Goal: Complete application form: Complete application form

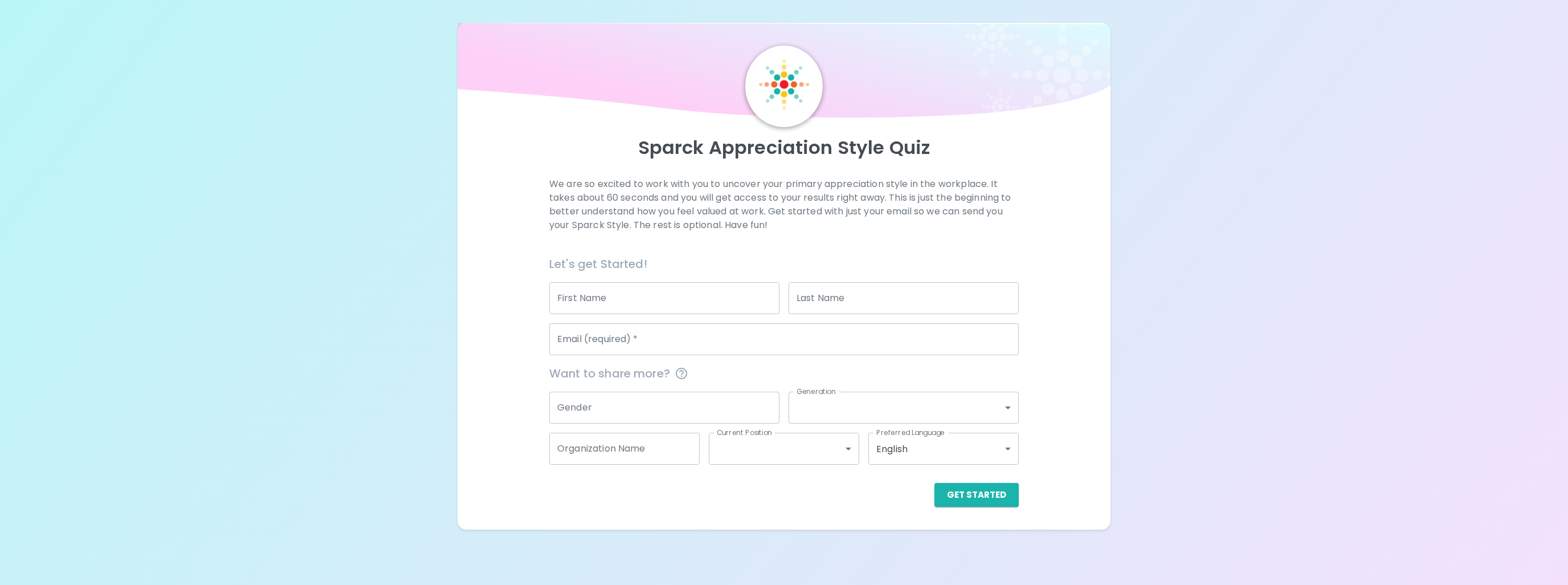
drag, startPoint x: 597, startPoint y: 296, endPoint x: 593, endPoint y: 291, distance: 6.4
click at [597, 296] on input "First Name" at bounding box center [664, 298] width 231 height 32
type input "[PERSON_NAME]"
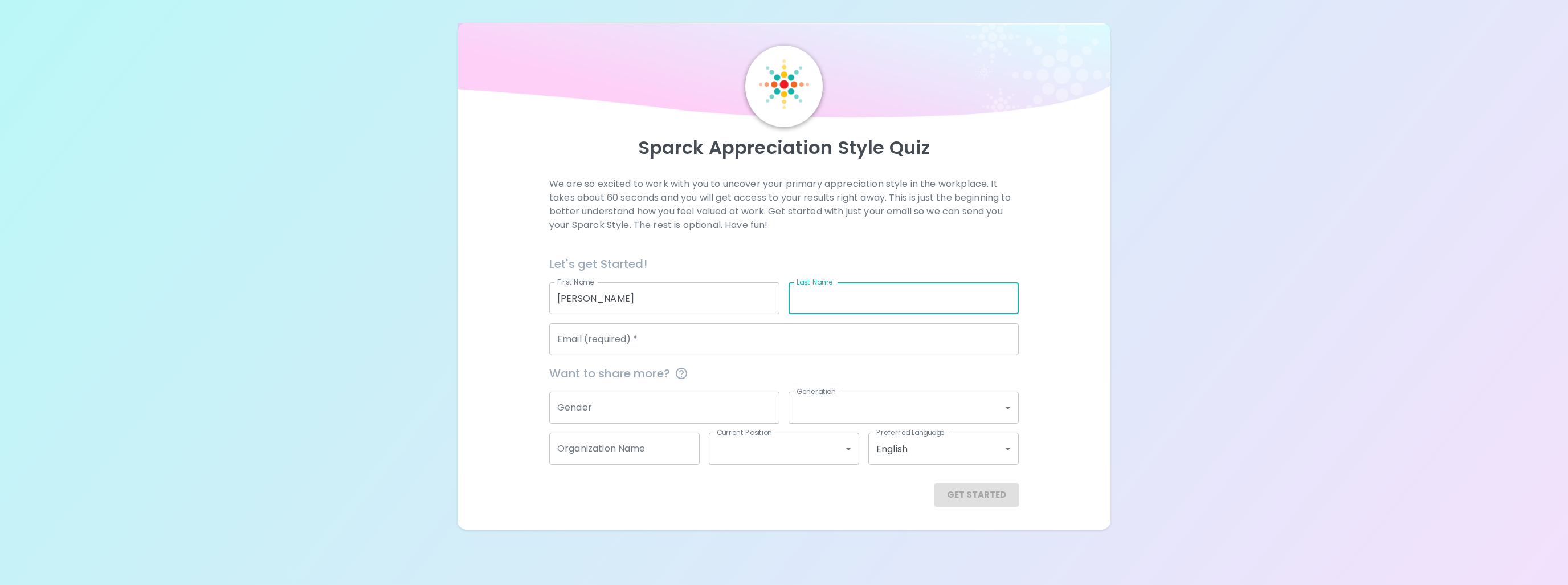
click at [875, 304] on input "Last Name" at bounding box center [904, 298] width 231 height 32
type input "[PERSON_NAME]"
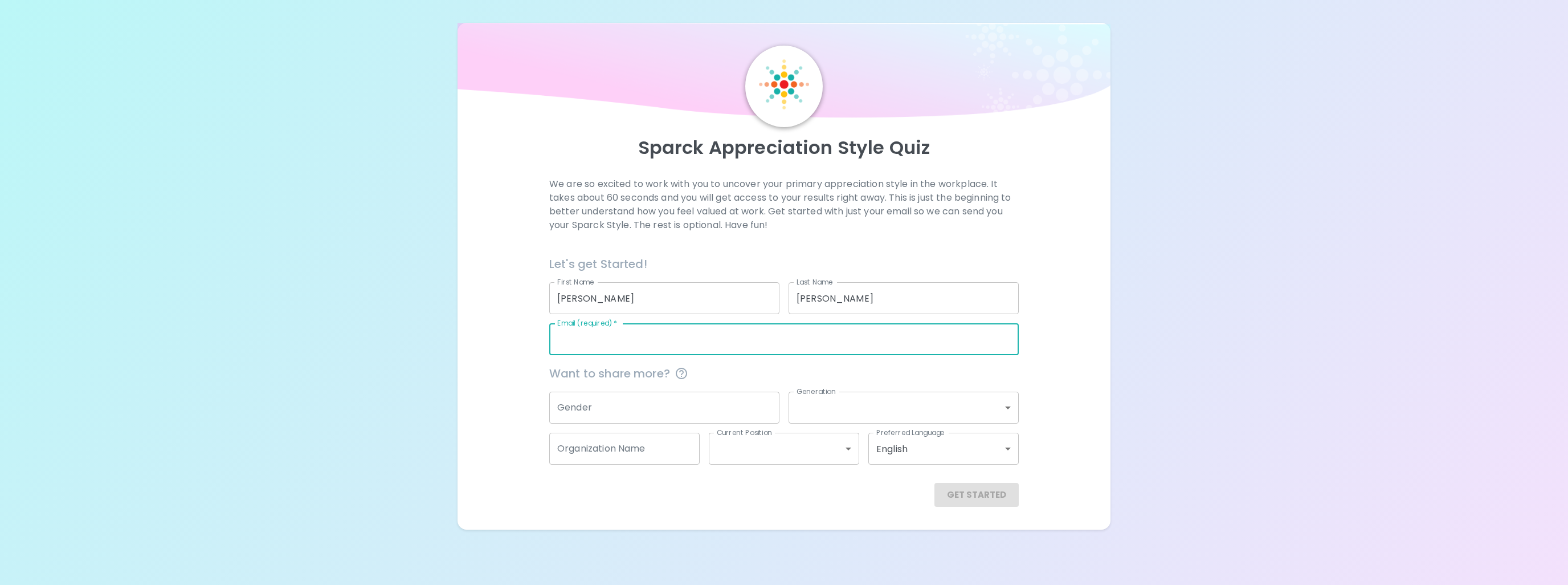
click at [594, 338] on input "Email (required)   *" at bounding box center [784, 339] width 470 height 32
type input "[EMAIL_ADDRESS][DOMAIN_NAME]"
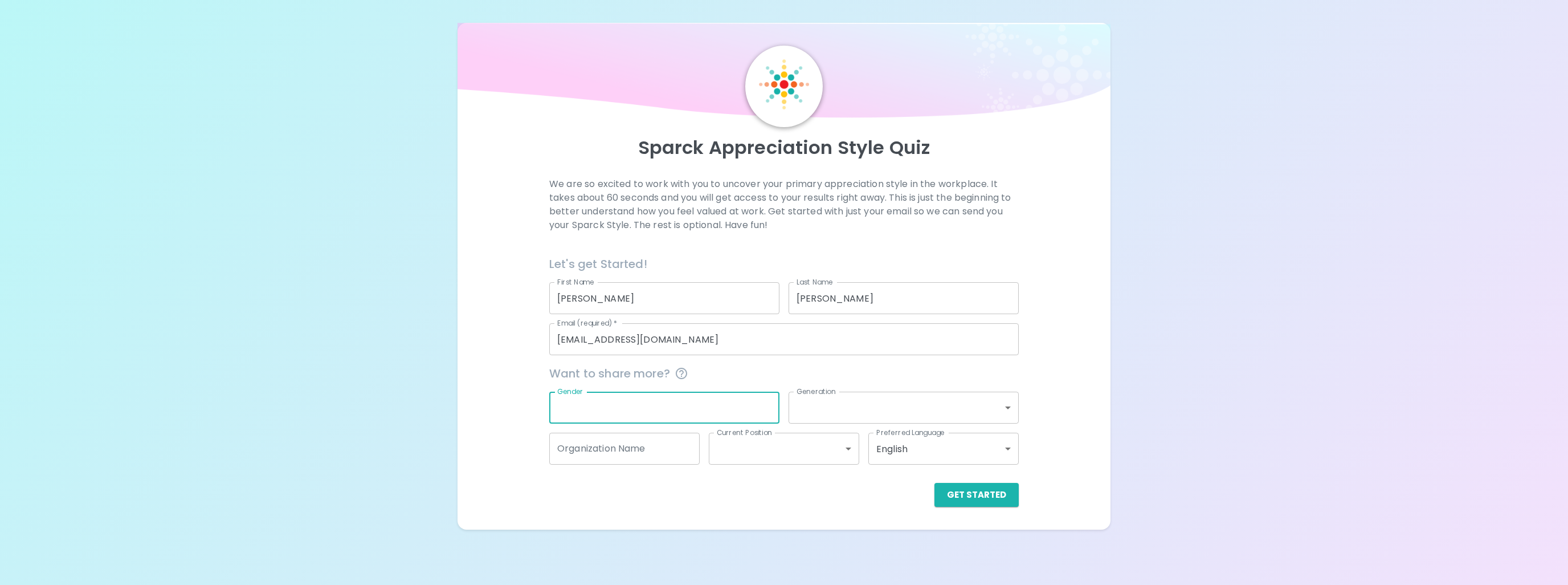
click at [589, 417] on input "Gender" at bounding box center [664, 407] width 231 height 32
type input "[DEMOGRAPHIC_DATA]"
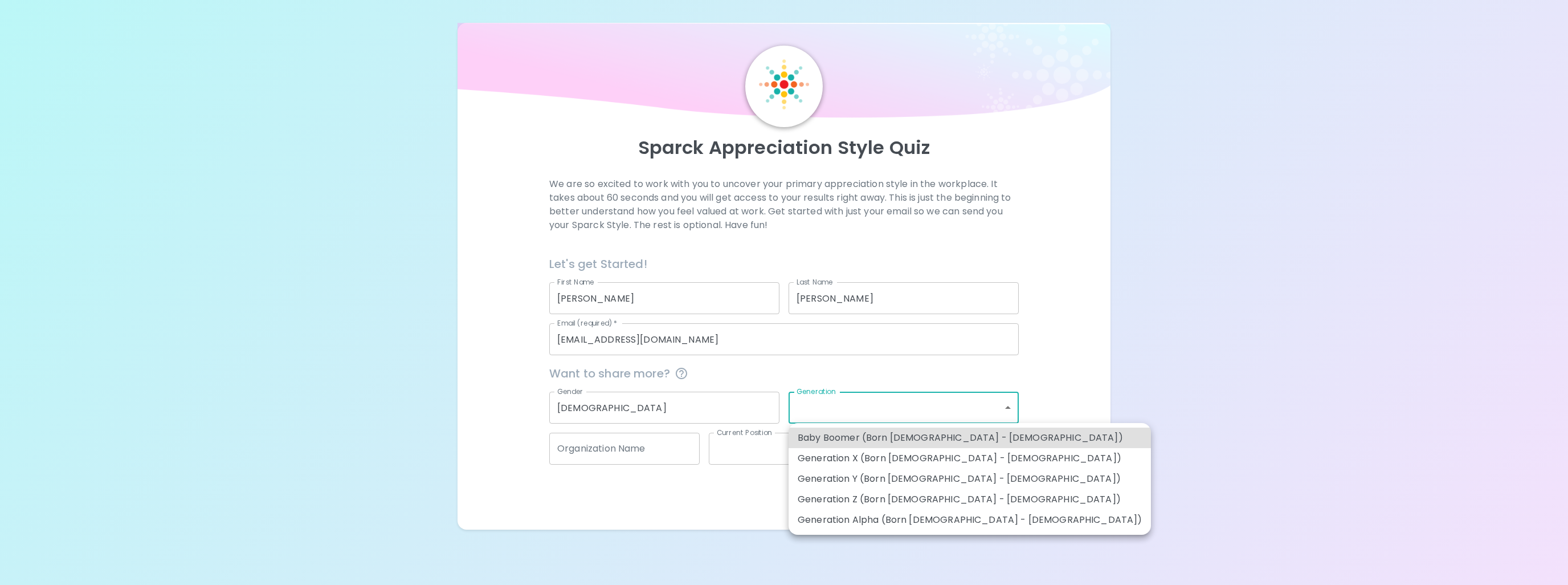
click at [947, 405] on body "Sparck Appreciation Style Quiz We are so excited to work with you to uncover yo…" at bounding box center [784, 292] width 1568 height 585
click at [914, 475] on li "Generation Y (Born [DEMOGRAPHIC_DATA] - [DEMOGRAPHIC_DATA])" at bounding box center [969, 478] width 362 height 21
type input "generation_y"
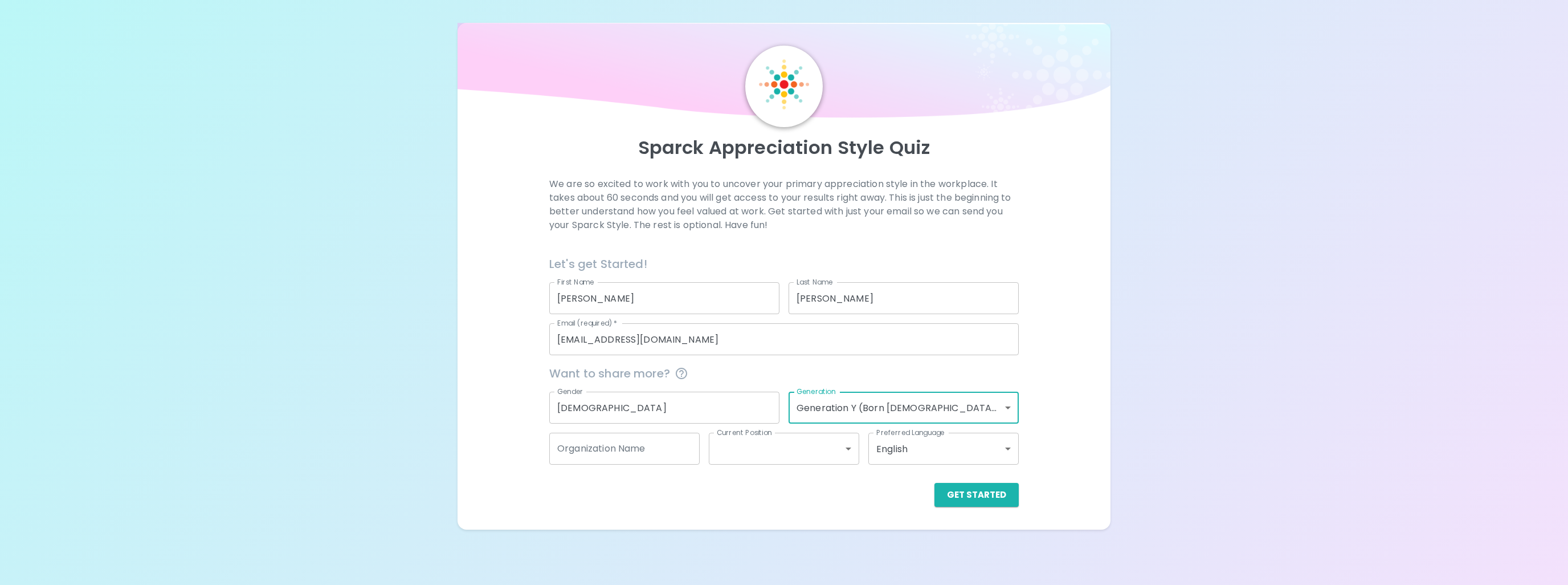
click at [626, 450] on input "Organization Name" at bounding box center [624, 448] width 150 height 32
type input "CPS"
click at [722, 446] on body "Sparck Appreciation Style Quiz We are so excited to work with you to uncover yo…" at bounding box center [784, 292] width 1568 height 585
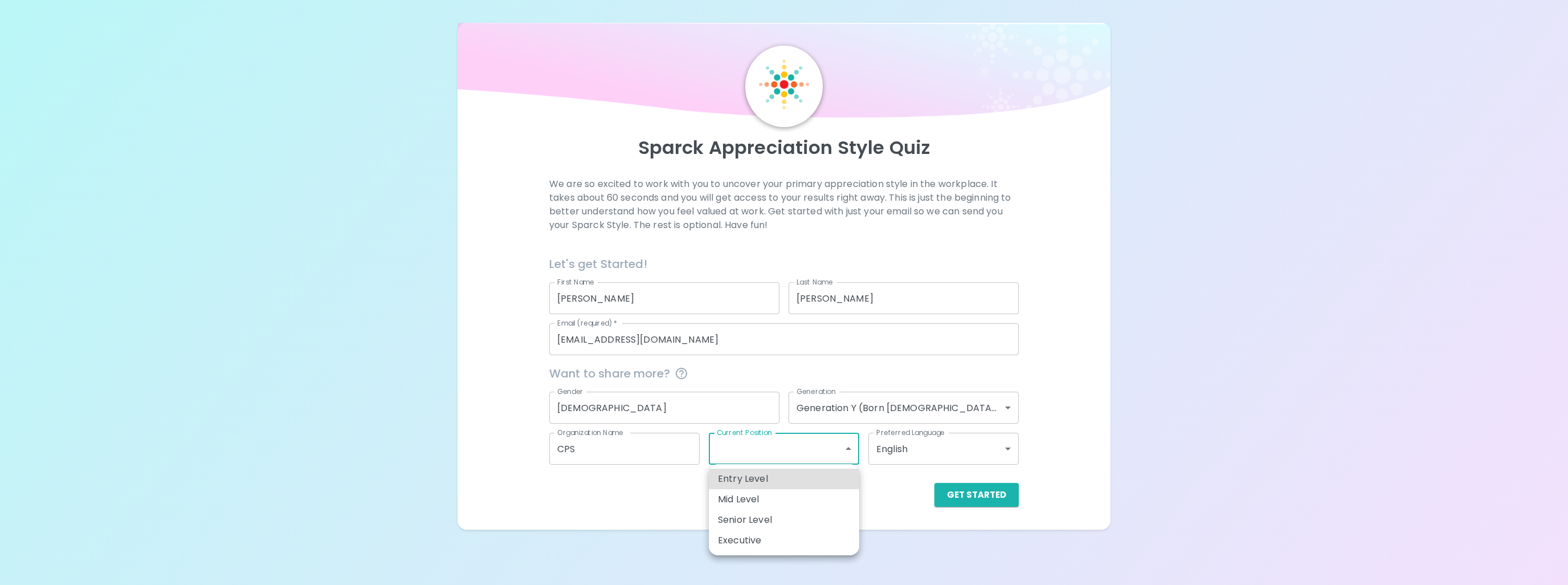
click at [773, 521] on li "Senior Level" at bounding box center [784, 519] width 150 height 21
type input "senior_level"
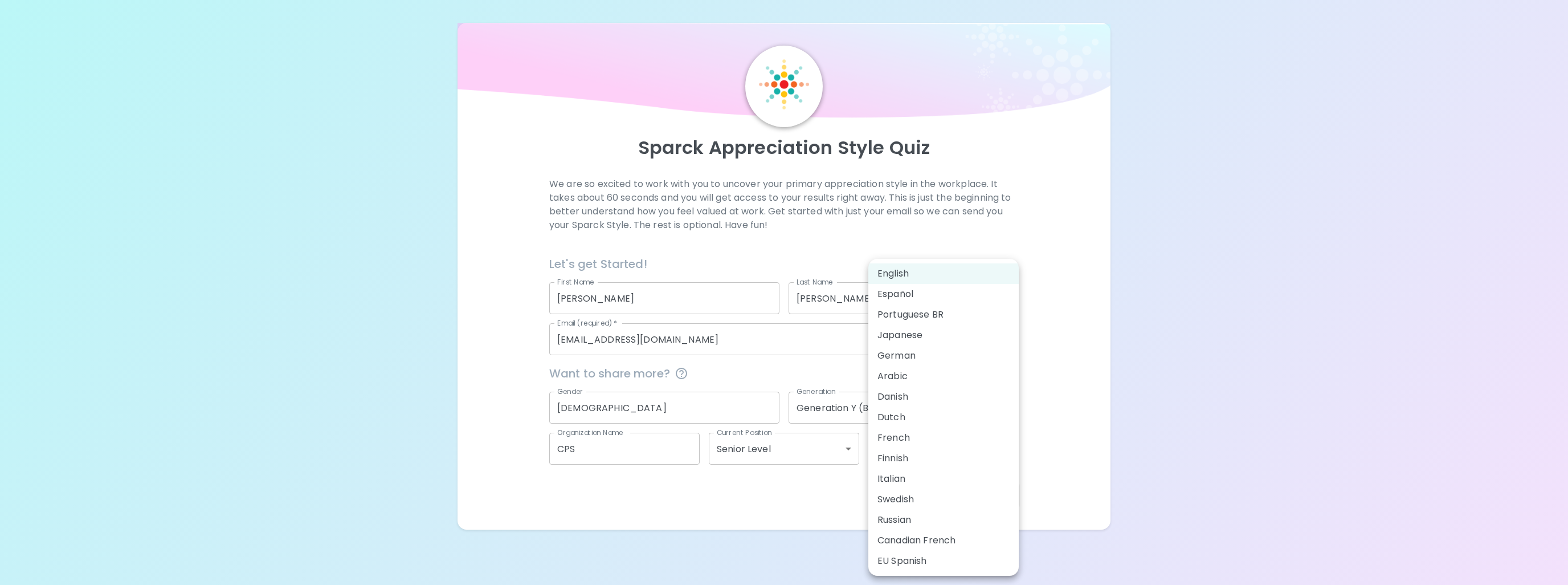
click at [928, 445] on body "Sparck Appreciation Style Quiz We are so excited to work with you to uncover yo…" at bounding box center [784, 292] width 1568 height 585
click at [1208, 413] on div at bounding box center [784, 292] width 1568 height 585
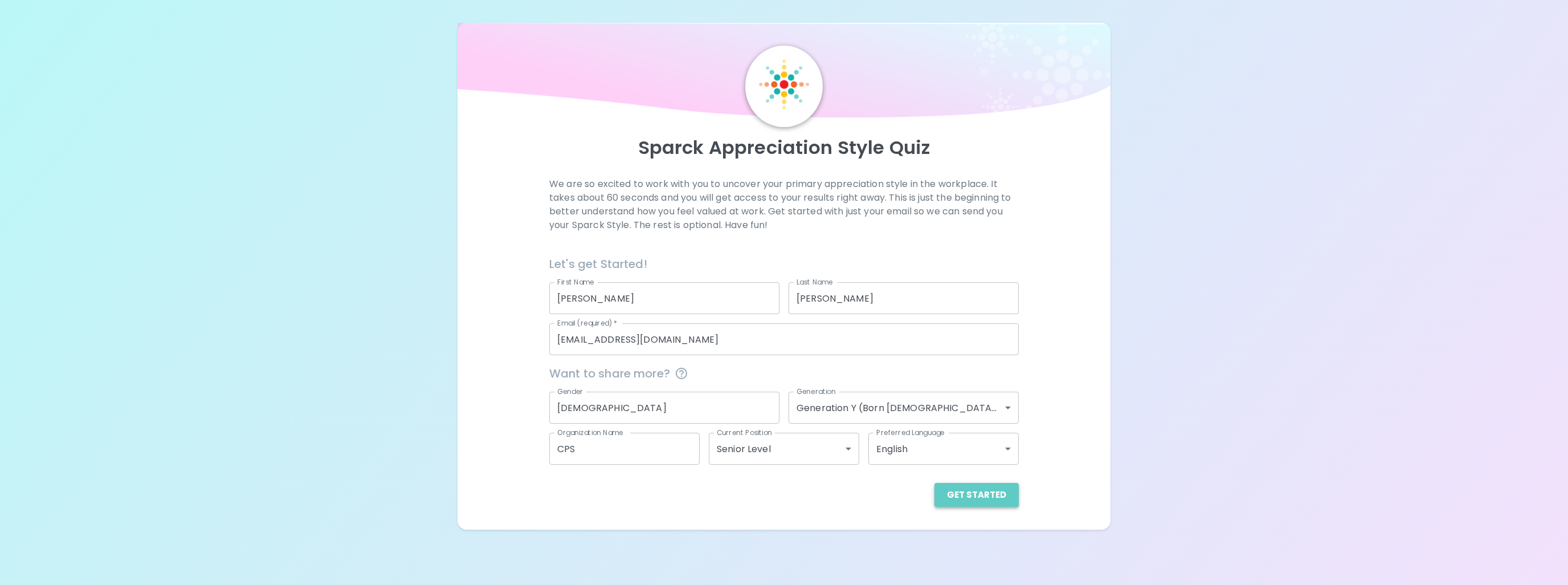
click at [984, 489] on button "Get Started" at bounding box center [977, 494] width 84 height 24
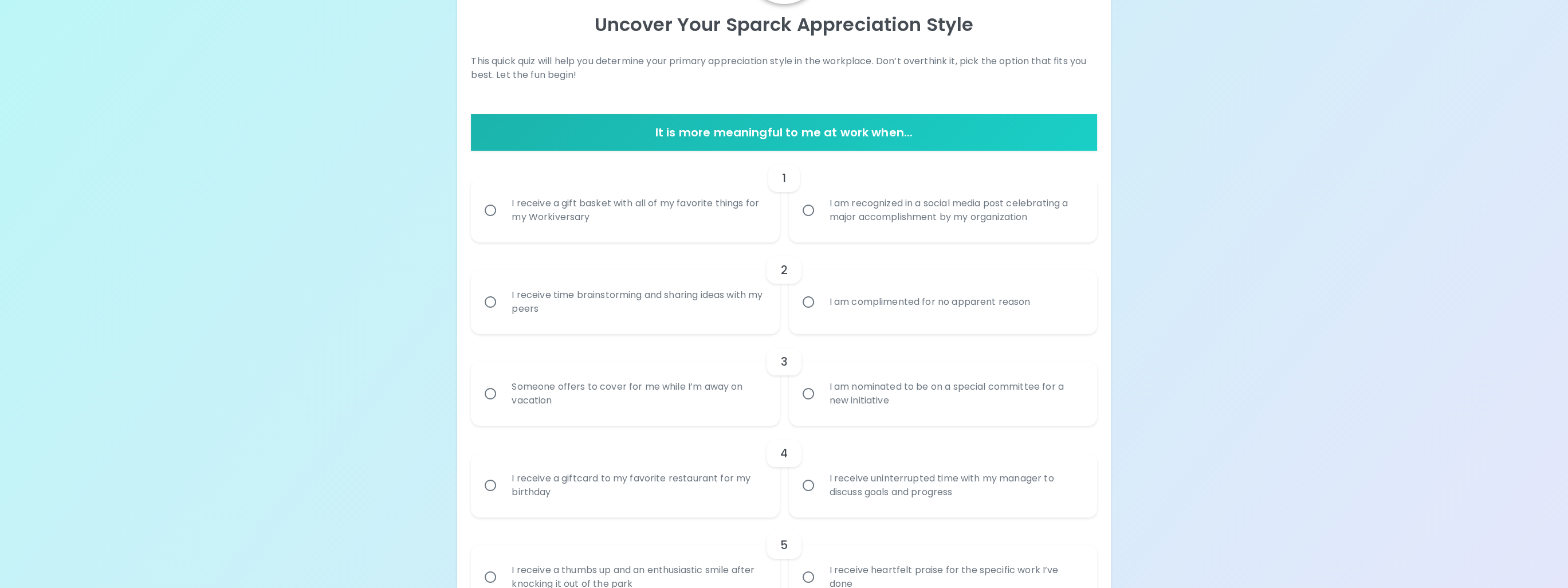
scroll to position [95, 0]
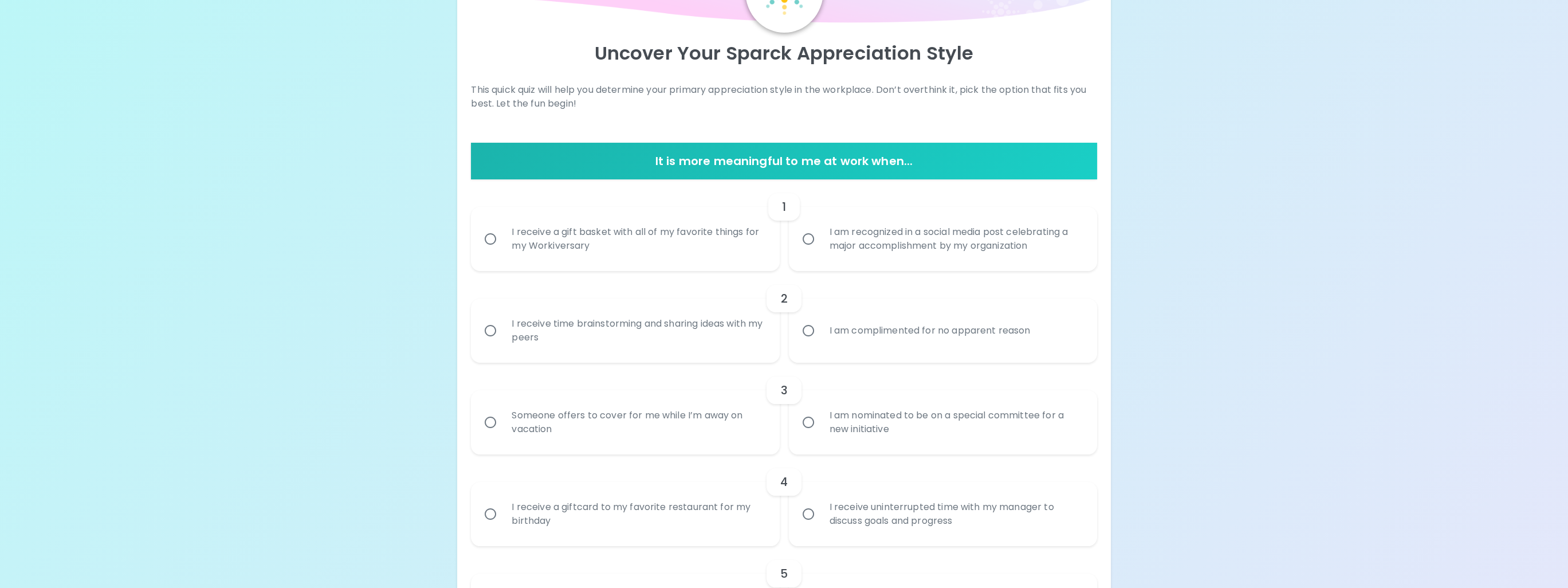
click at [485, 238] on input "I receive a gift basket with all of my favorite things for my Workiversary" at bounding box center [490, 238] width 24 height 24
radio input "true"
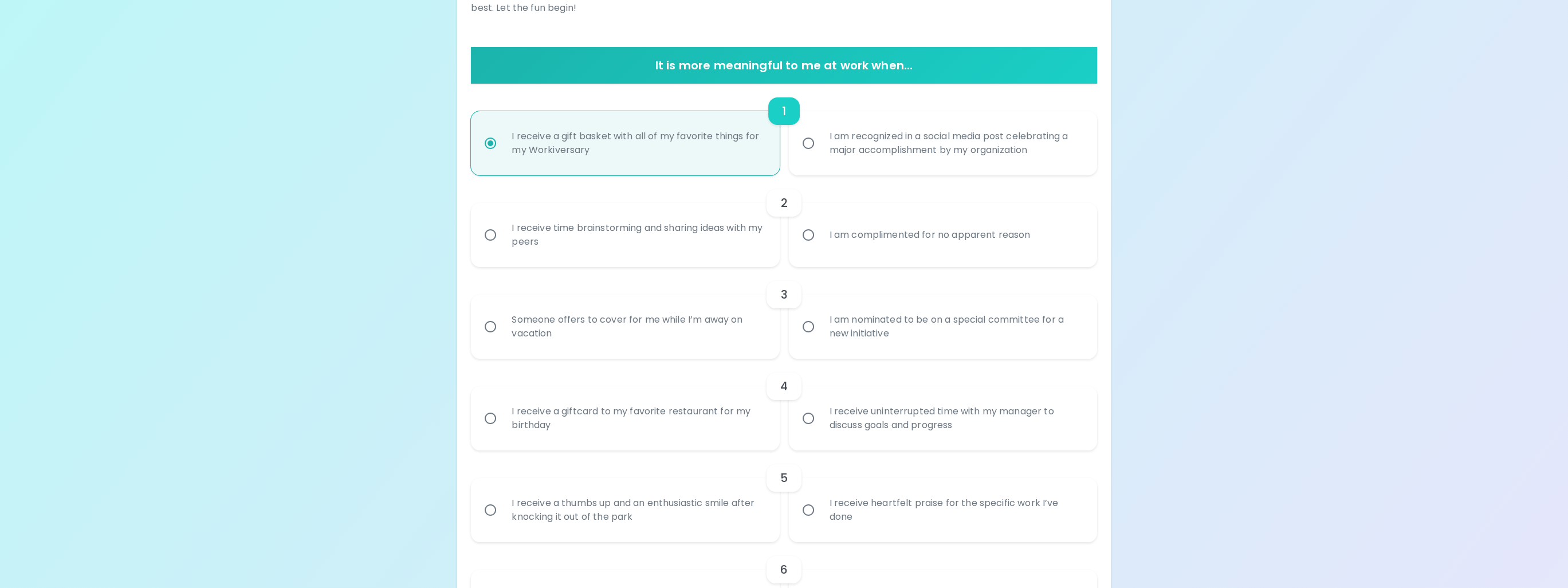
scroll to position [286, 0]
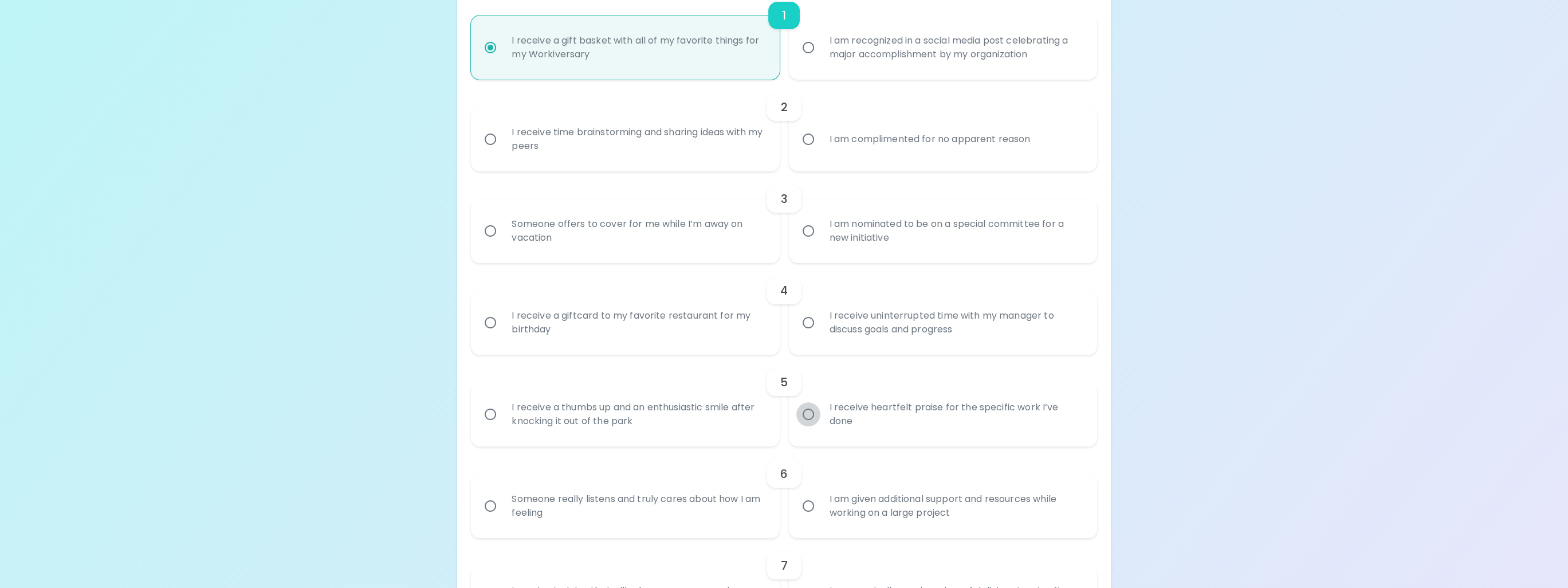
click at [811, 413] on input "I receive heartfelt praise for the specific work I’ve done" at bounding box center [808, 414] width 24 height 24
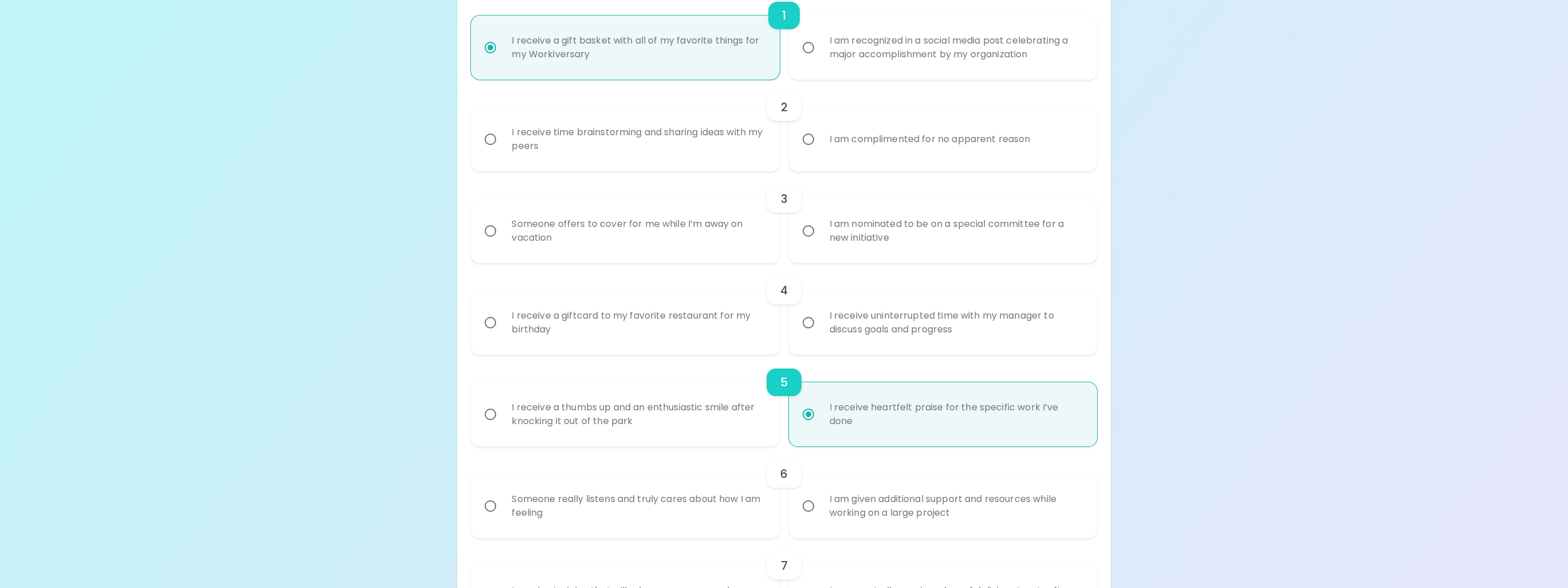
click at [804, 421] on input "I receive heartfelt praise for the specific work I’ve done" at bounding box center [808, 414] width 24 height 24
radio input "true"
click at [807, 414] on input "I receive heartfelt praise for the specific work I’ve done" at bounding box center [808, 414] width 24 height 24
click at [809, 415] on input "I receive heartfelt praise for the specific work I’ve done" at bounding box center [808, 414] width 24 height 24
click at [783, 374] on h6 "5" at bounding box center [784, 381] width 7 height 18
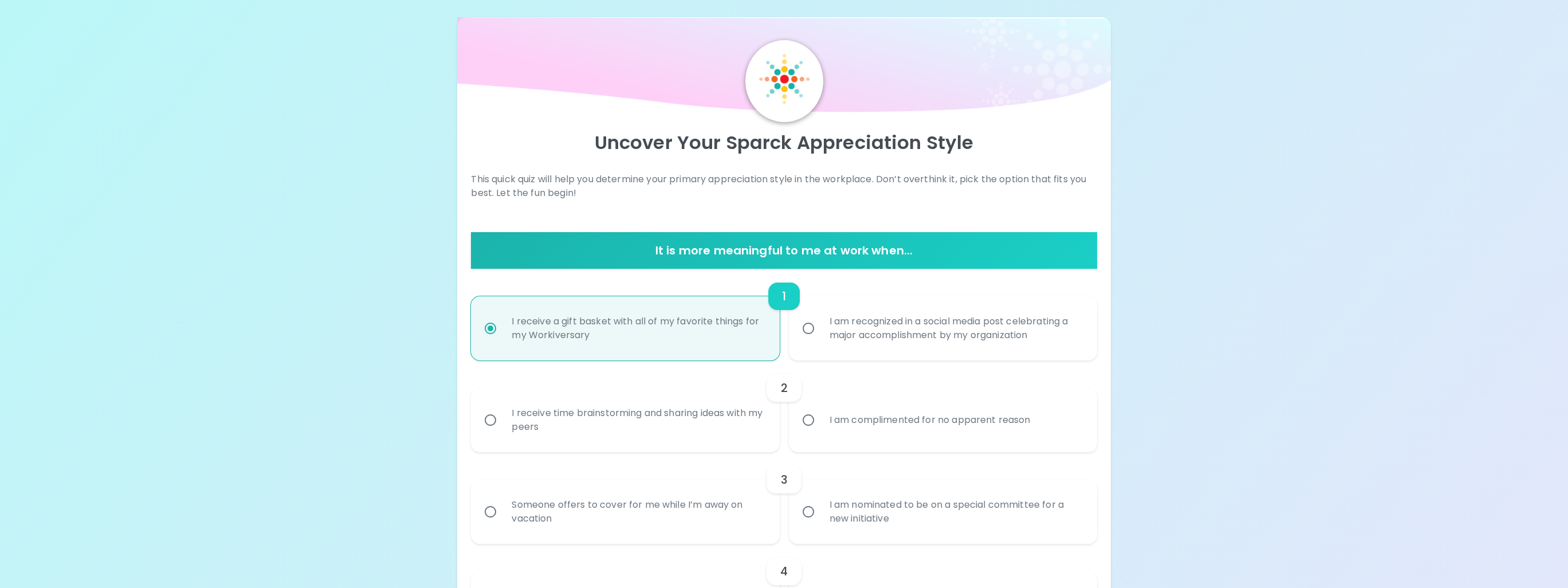
scroll to position [0, 0]
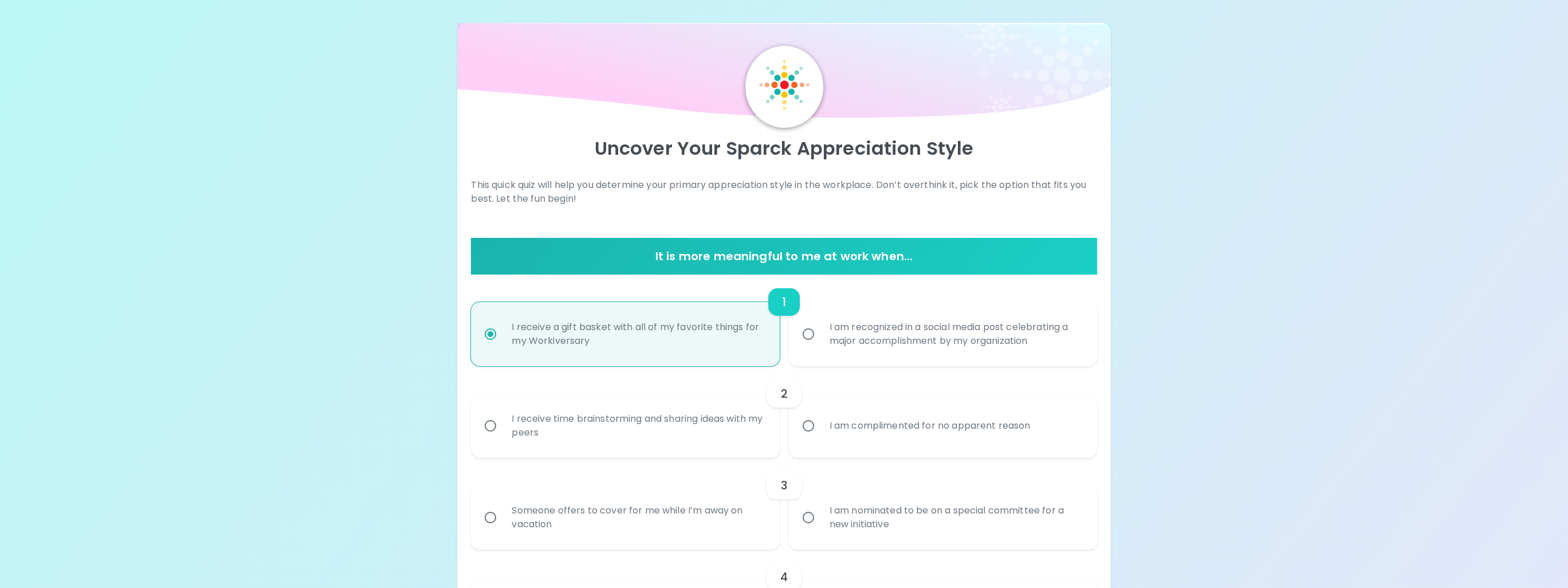
radio input "true"
click at [493, 338] on input "I receive a gift basket with all of my favorite things for my Workiversary" at bounding box center [490, 333] width 24 height 24
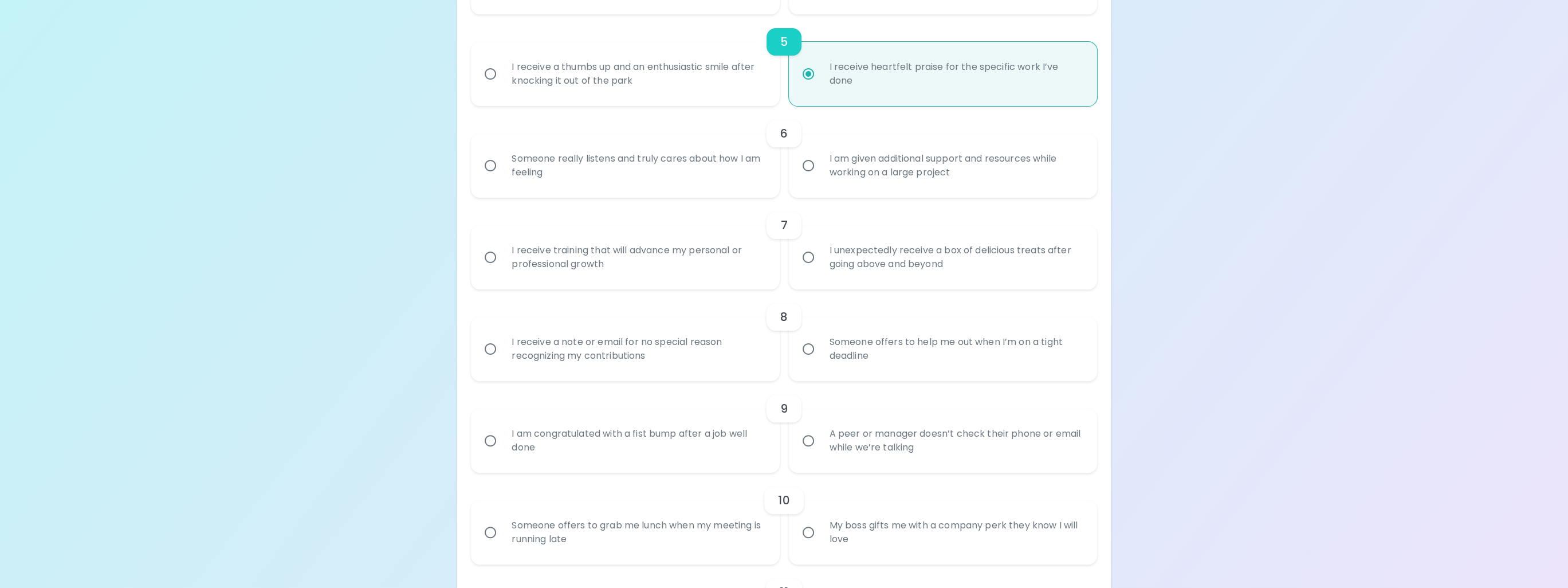
scroll to position [573, 0]
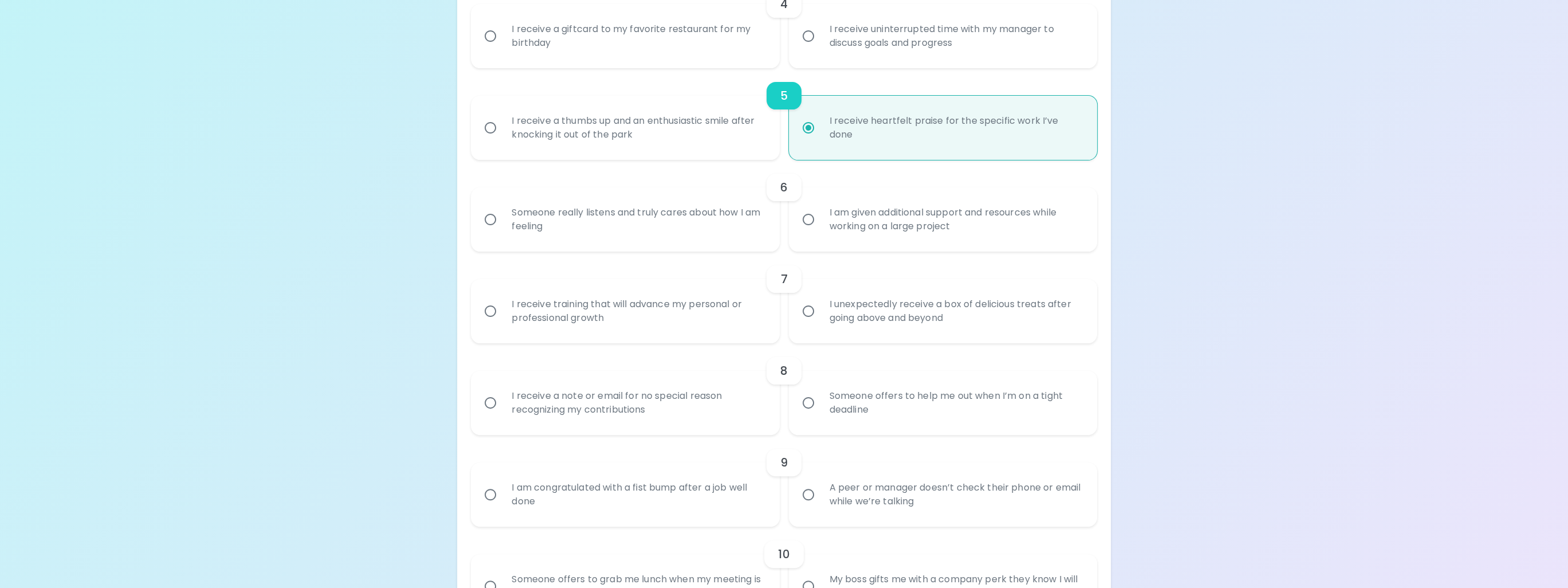
radio input "true"
click at [812, 128] on input "I receive heartfelt praise for the specific work I’ve done" at bounding box center [808, 127] width 24 height 24
click at [939, 140] on div "I receive heartfelt praise for the specific work I’ve done" at bounding box center [956, 127] width 271 height 55
click at [821, 140] on input "I receive heartfelt praise for the specific work I’ve done" at bounding box center [808, 127] width 24 height 24
click at [939, 140] on div "I receive heartfelt praise for the specific work I’ve done" at bounding box center [956, 127] width 271 height 55
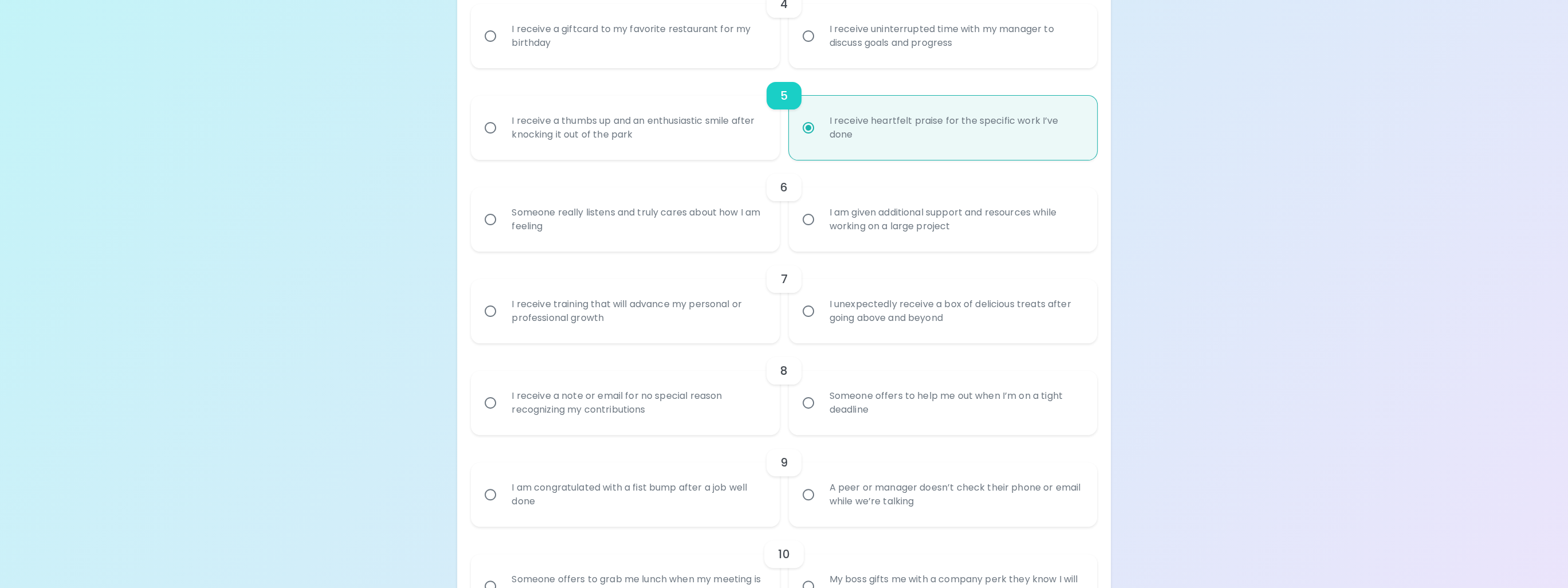
click at [821, 140] on input "I receive heartfelt praise for the specific work I’ve done" at bounding box center [808, 127] width 24 height 24
click at [939, 140] on div "I receive heartfelt praise for the specific work I’ve done" at bounding box center [956, 127] width 271 height 55
click at [821, 140] on input "I receive heartfelt praise for the specific work I’ve done" at bounding box center [808, 127] width 24 height 24
click at [939, 140] on div "I receive heartfelt praise for the specific work I’ve done" at bounding box center [956, 127] width 271 height 55
click at [821, 140] on input "I receive heartfelt praise for the specific work I’ve done" at bounding box center [808, 127] width 24 height 24
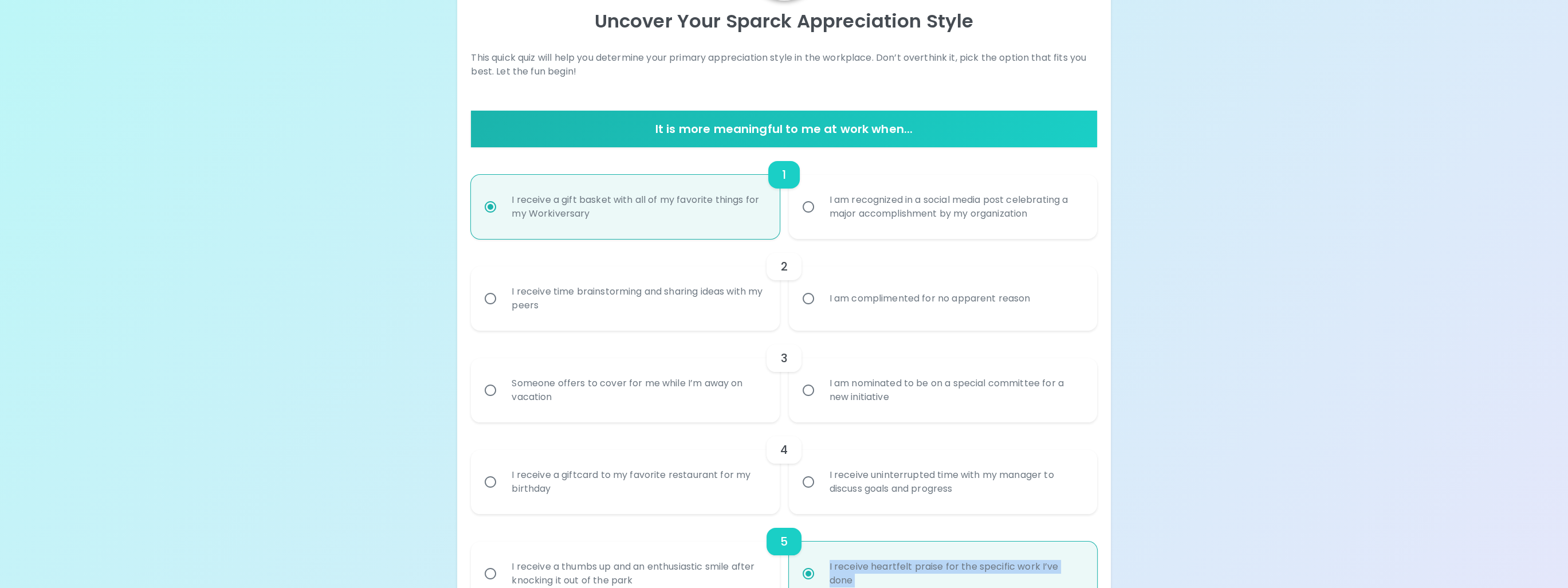
scroll to position [286, 0]
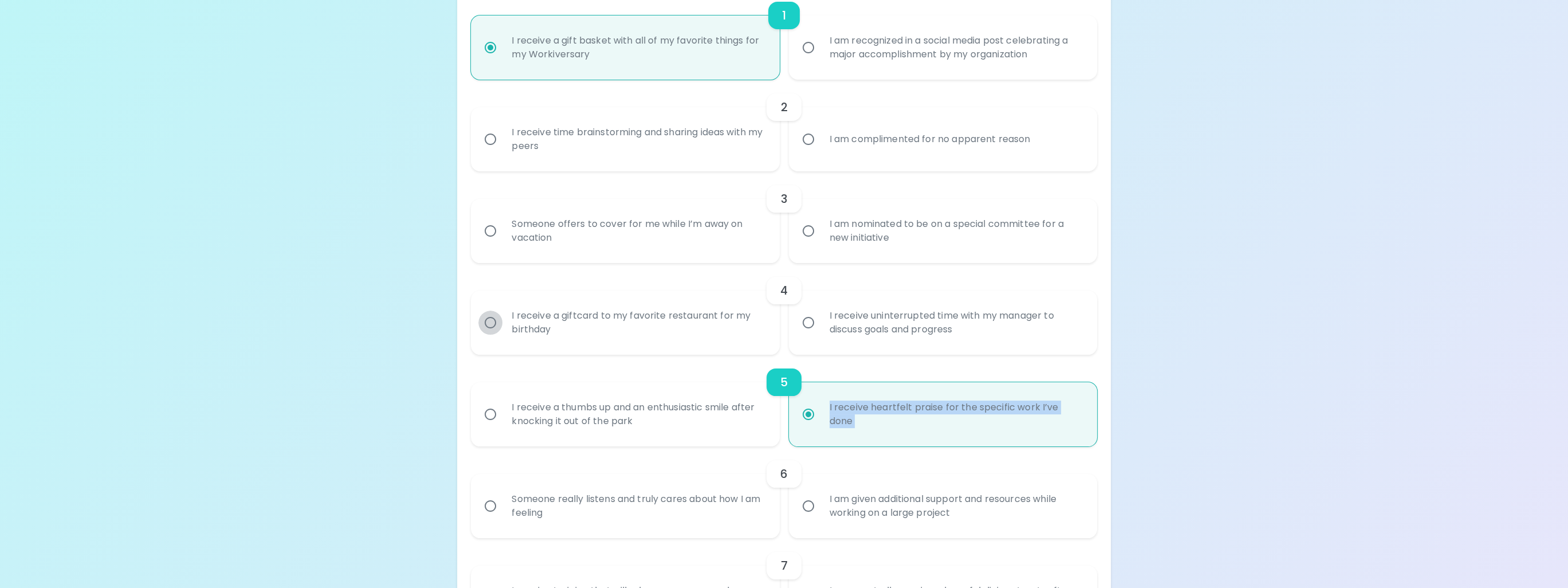
click at [491, 318] on input "I receive a giftcard to my favorite restaurant for my birthday" at bounding box center [490, 322] width 24 height 24
radio input "false"
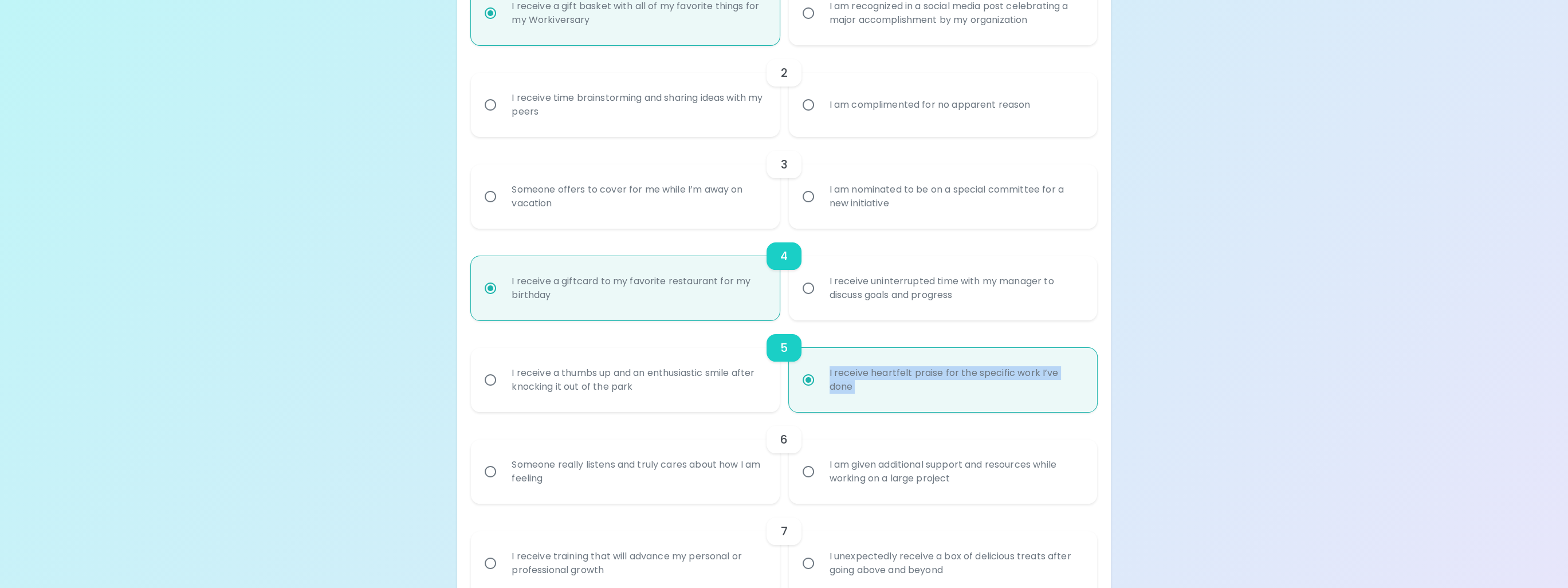
scroll to position [378, 0]
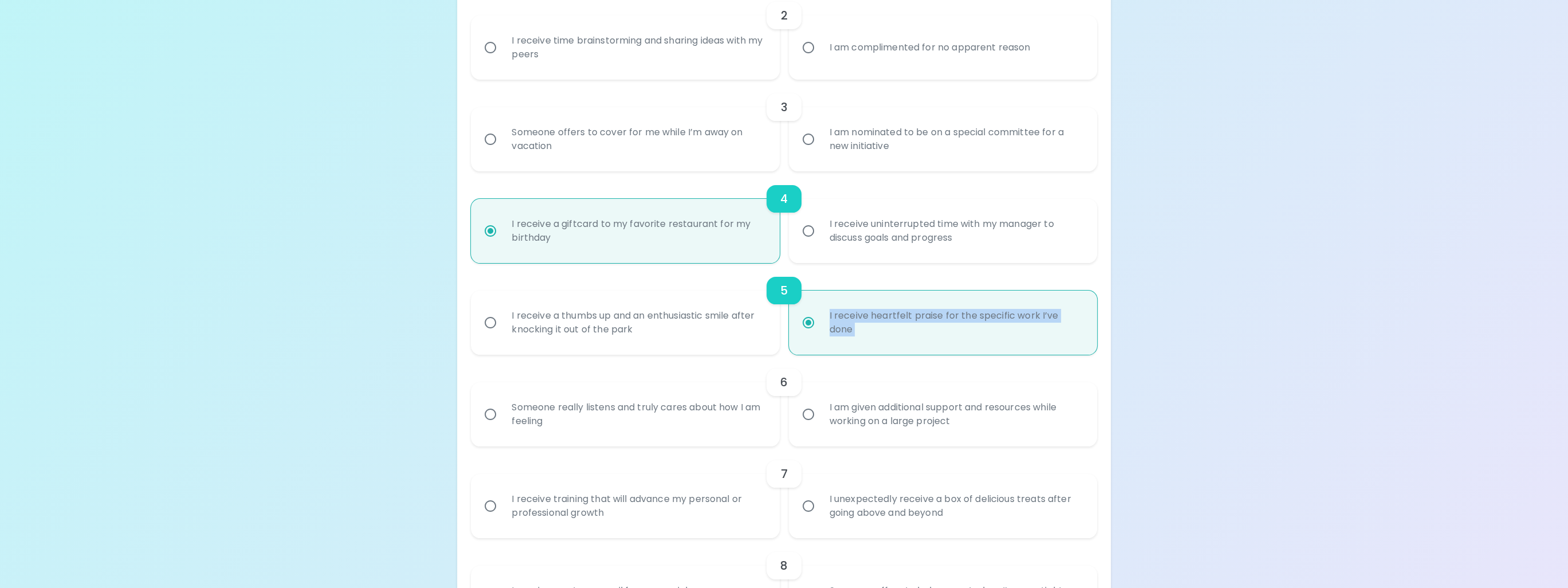
radio input "true"
click at [489, 139] on input "Someone offers to cover for me while I’m away on vacation" at bounding box center [490, 139] width 24 height 24
radio input "false"
radio input "true"
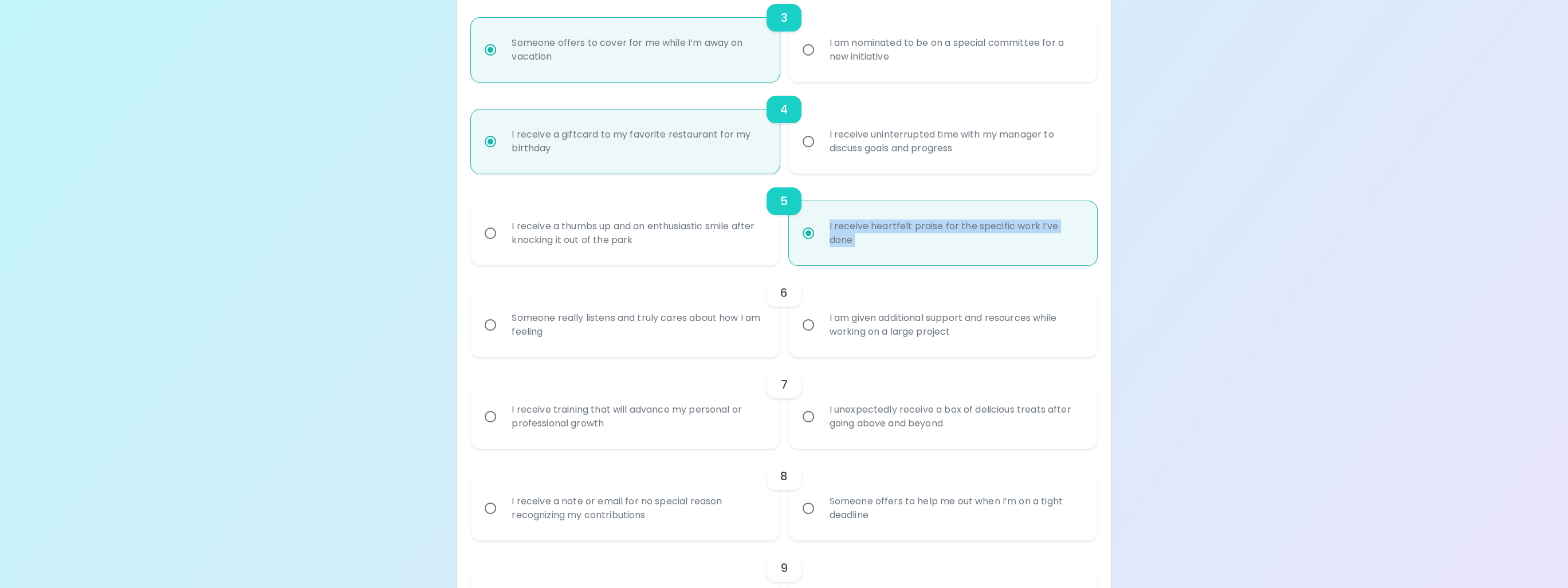
scroll to position [470, 0]
radio input "true"
click at [490, 324] on input "Someone really listens and truly cares about how I am feeling" at bounding box center [490, 322] width 24 height 24
radio input "false"
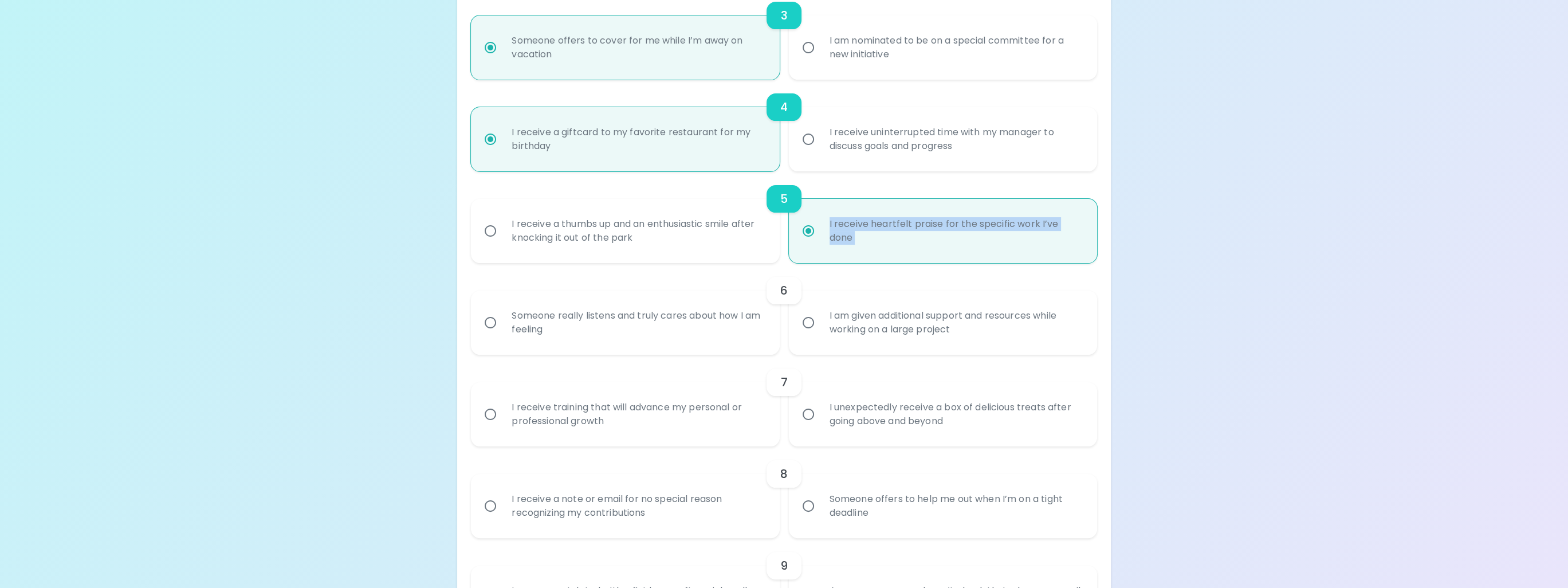
radio input "true"
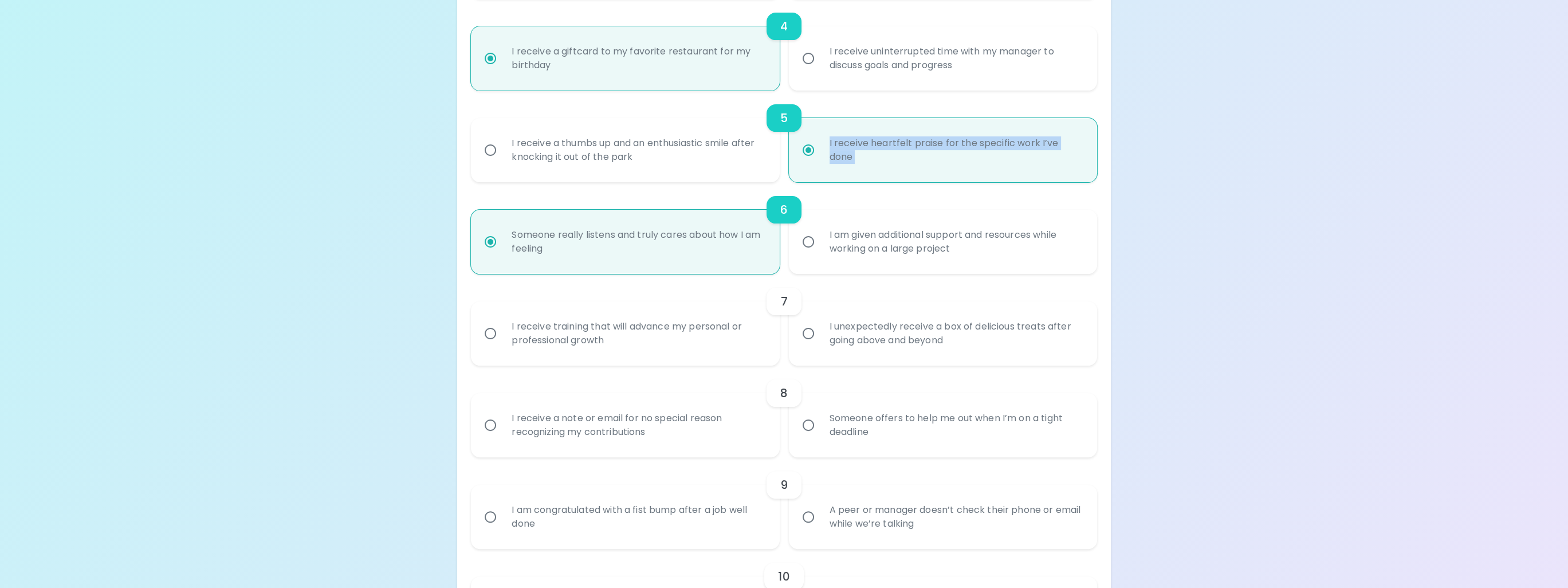
scroll to position [561, 0]
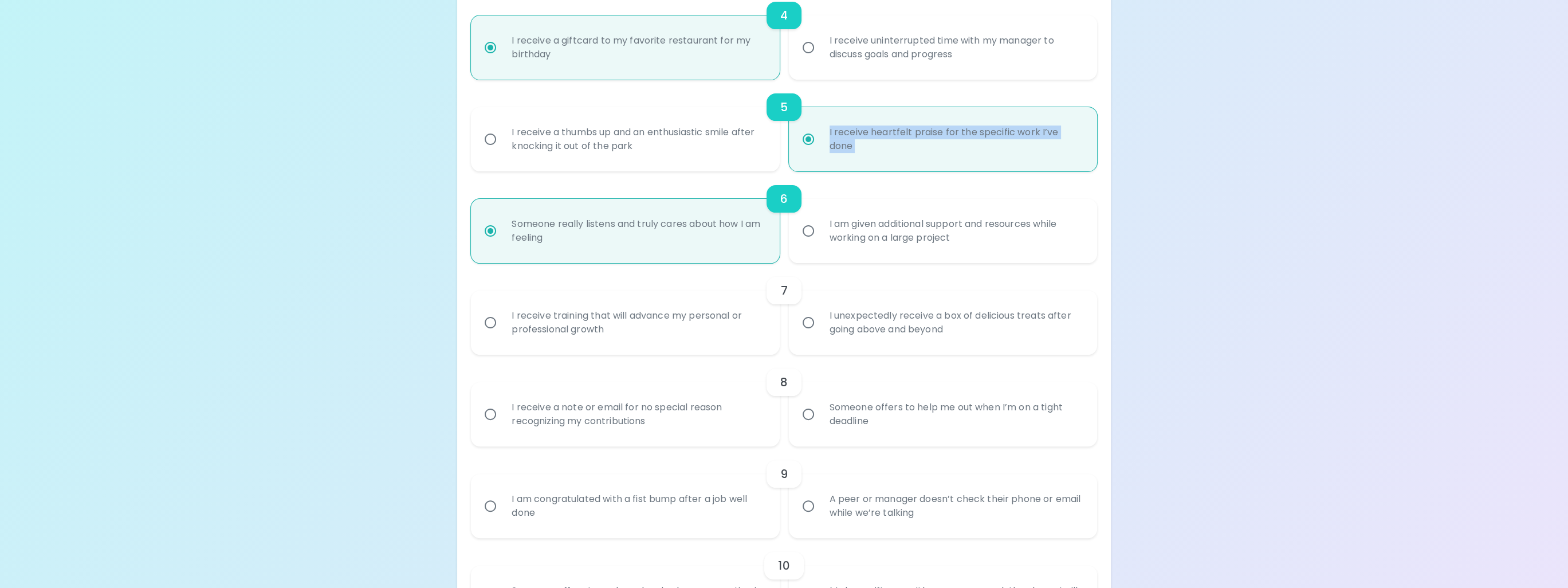
radio input "true"
click at [811, 415] on input "Someone offers to help me out when I’m on a tight deadline" at bounding box center [808, 414] width 24 height 24
radio input "false"
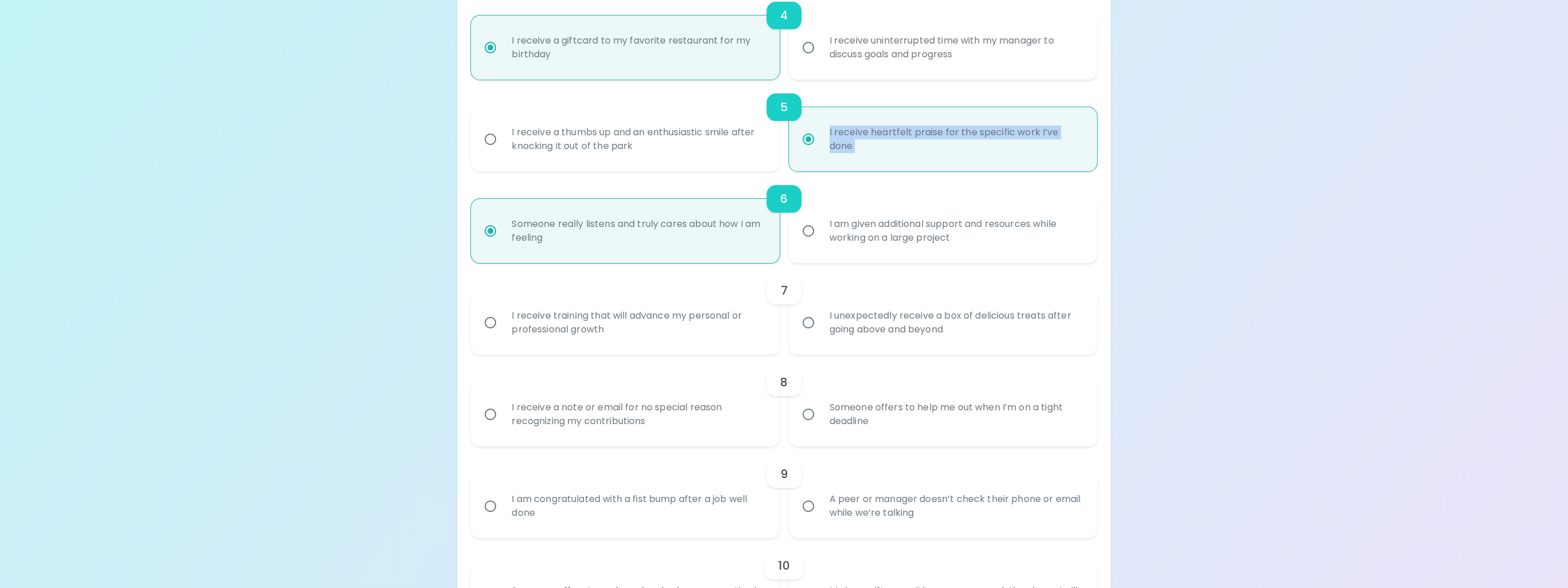
radio input "false"
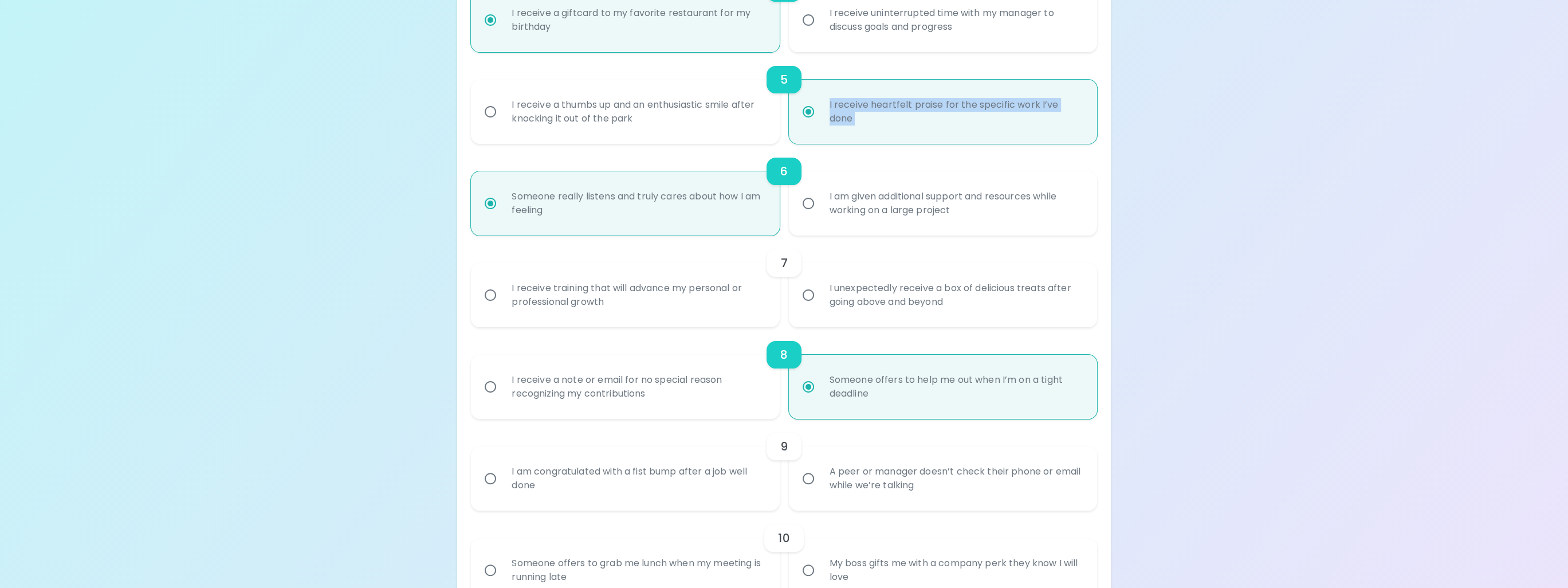
scroll to position [653, 0]
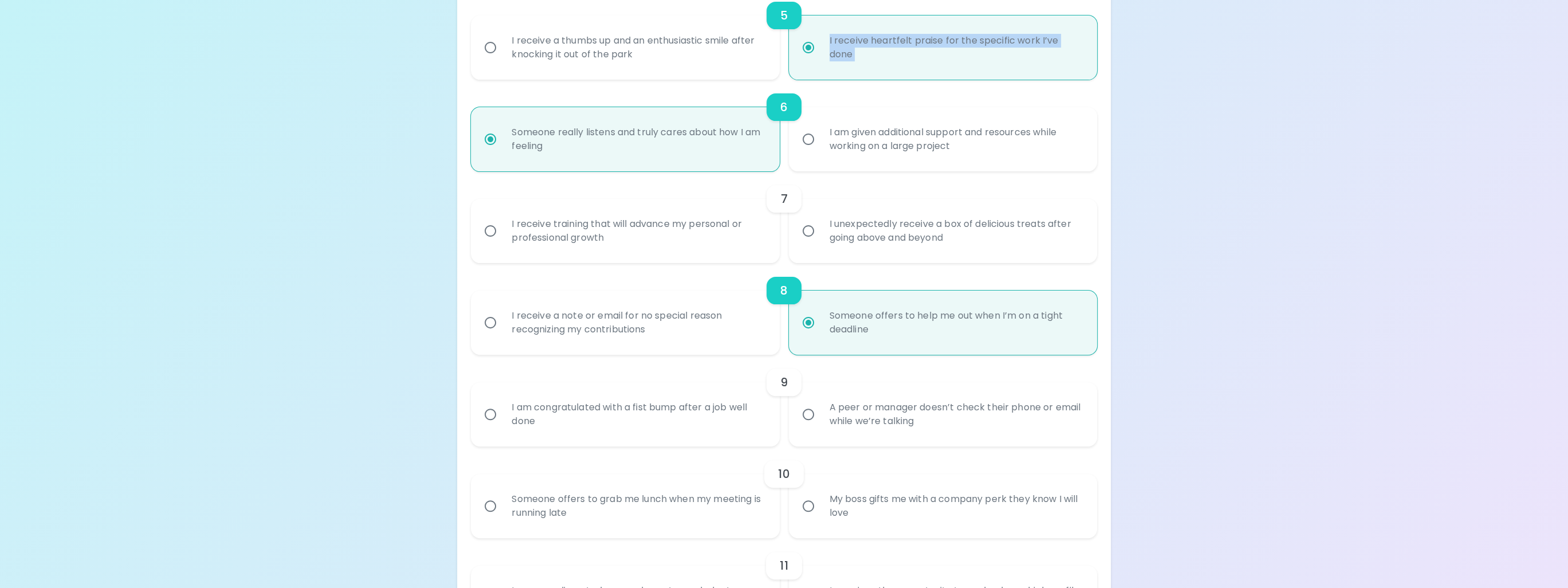
radio input "true"
click at [808, 507] on input "My boss gifts me with a company perk they know I will love" at bounding box center [808, 505] width 24 height 24
radio input "false"
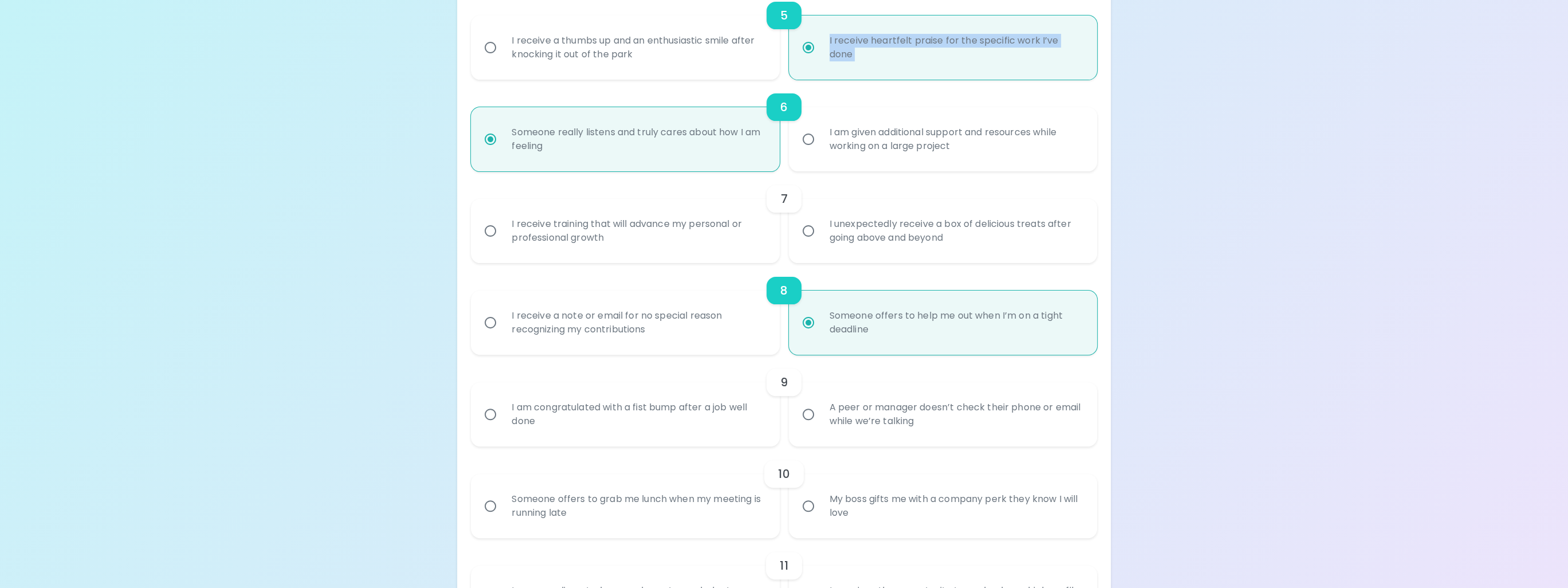
radio input "false"
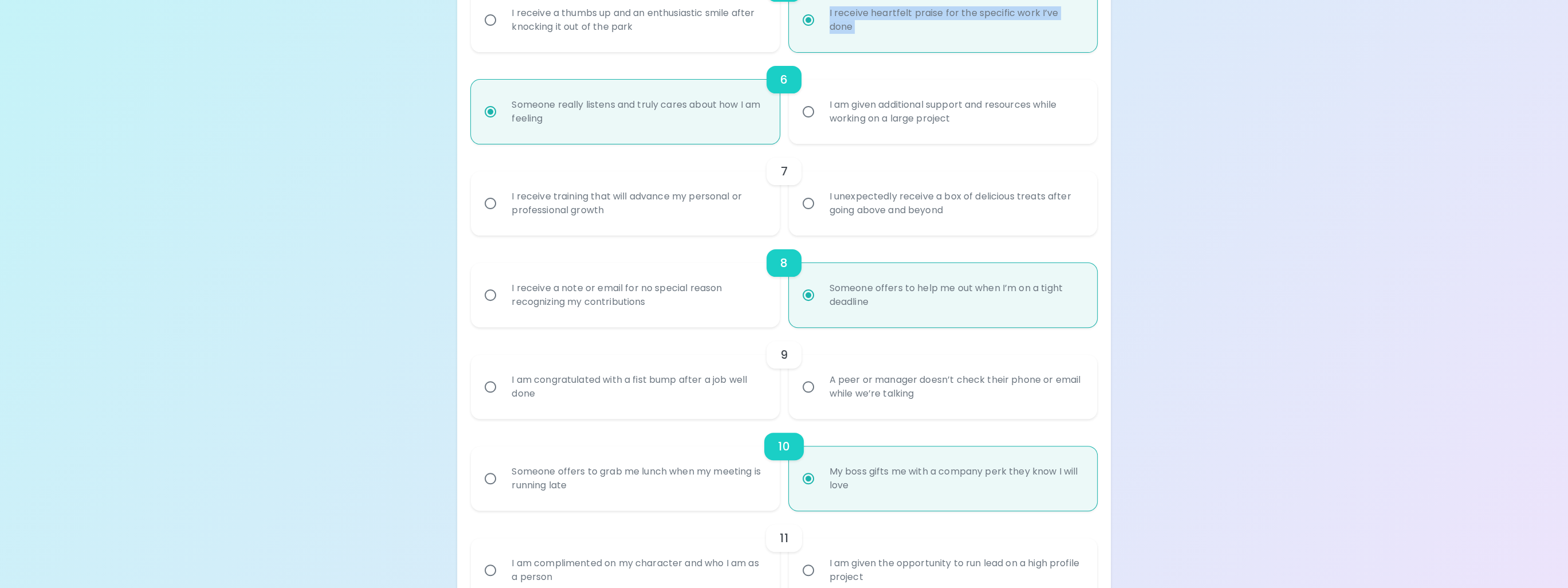
scroll to position [745, 0]
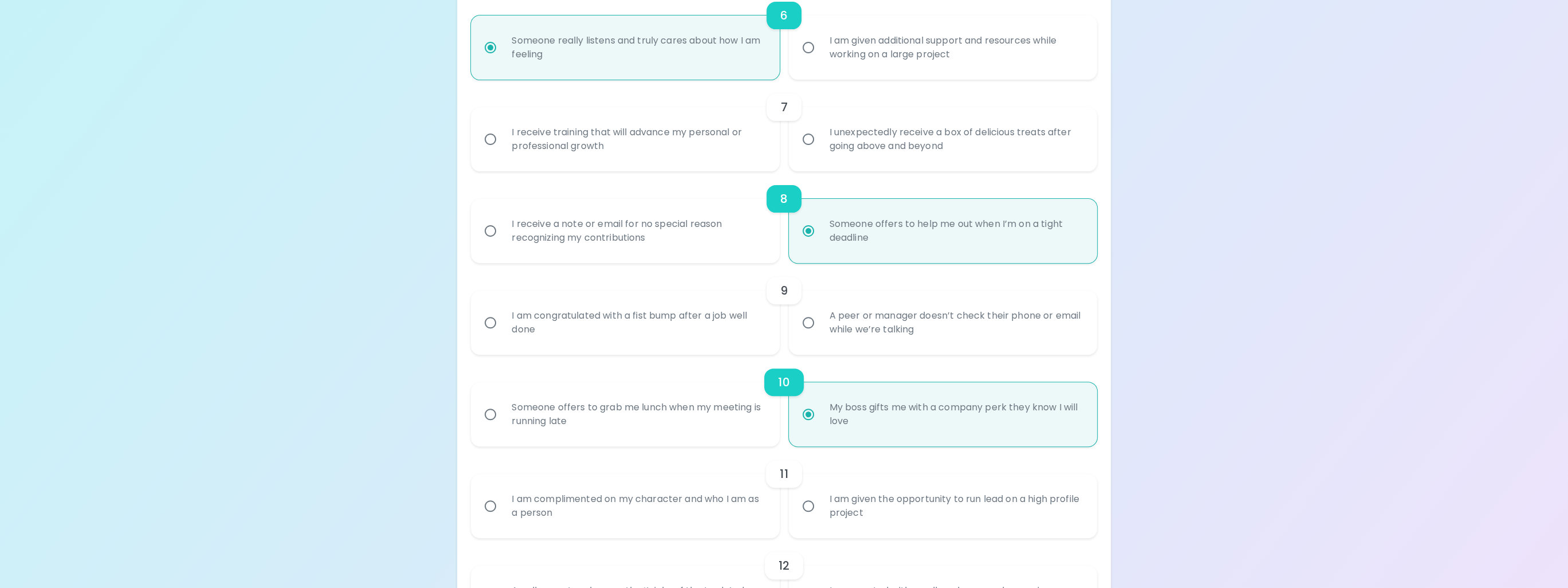
radio input "true"
click at [807, 140] on input "I unexpectedly receive a box of delicious treats after going above and beyond" at bounding box center [808, 139] width 24 height 24
radio input "false"
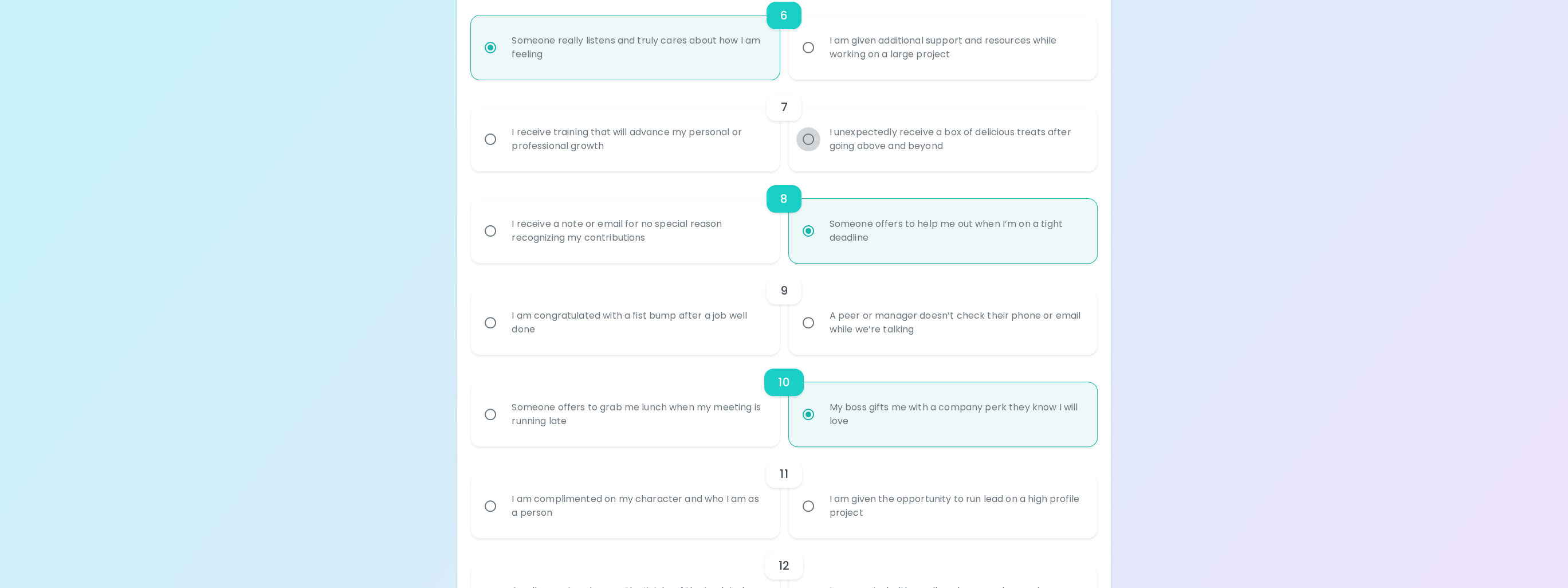
radio input "false"
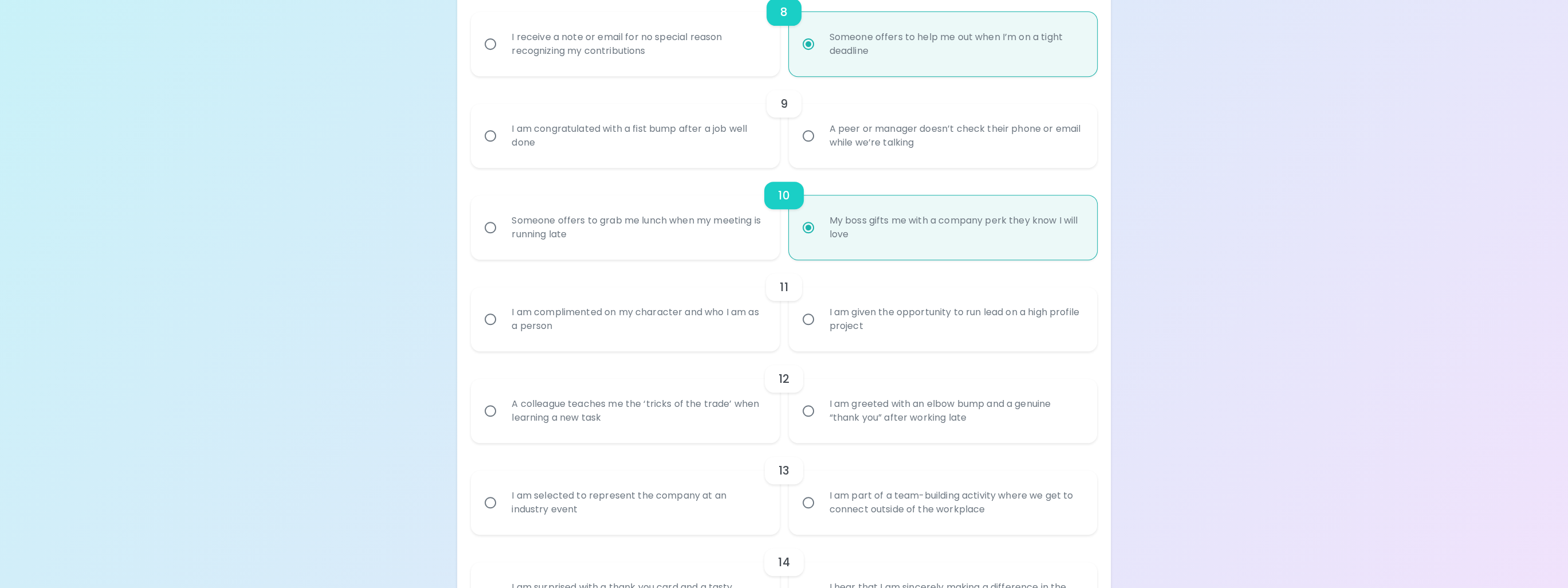
scroll to position [1027, 0]
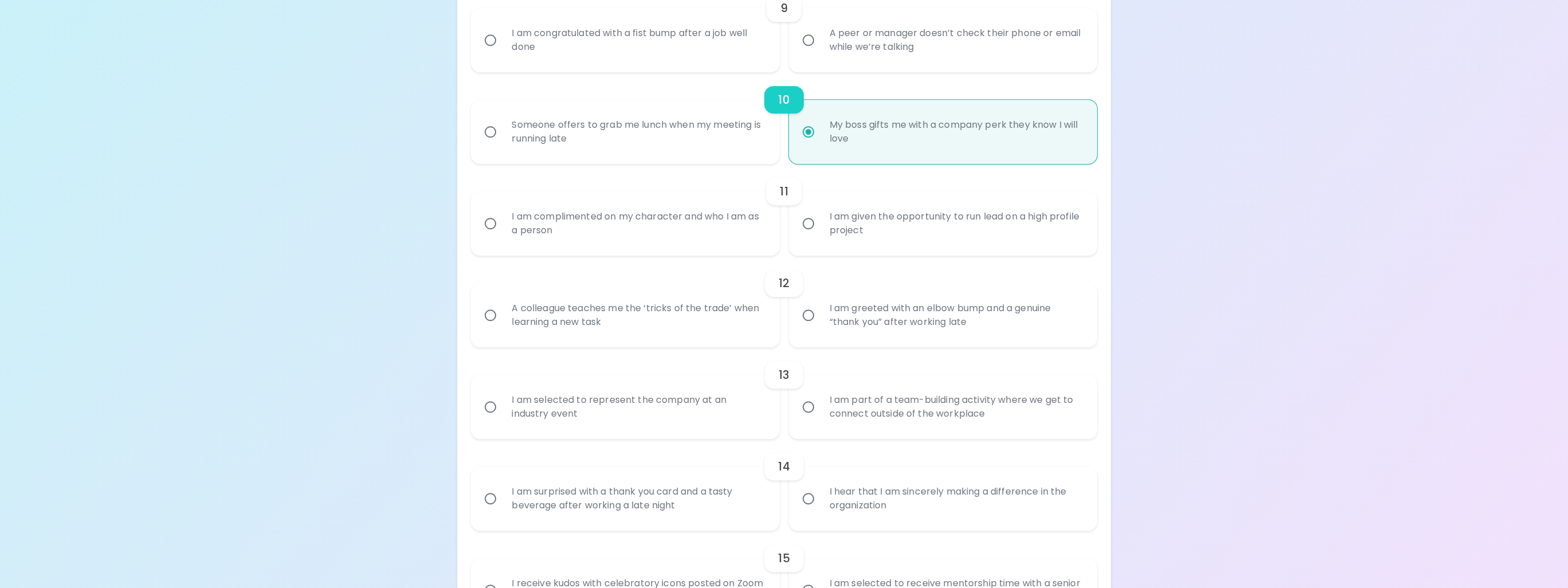
radio input "true"
click at [492, 316] on input "A colleague teaches me the ‘tricks of the trade’ when learning a new task" at bounding box center [490, 315] width 24 height 24
radio input "false"
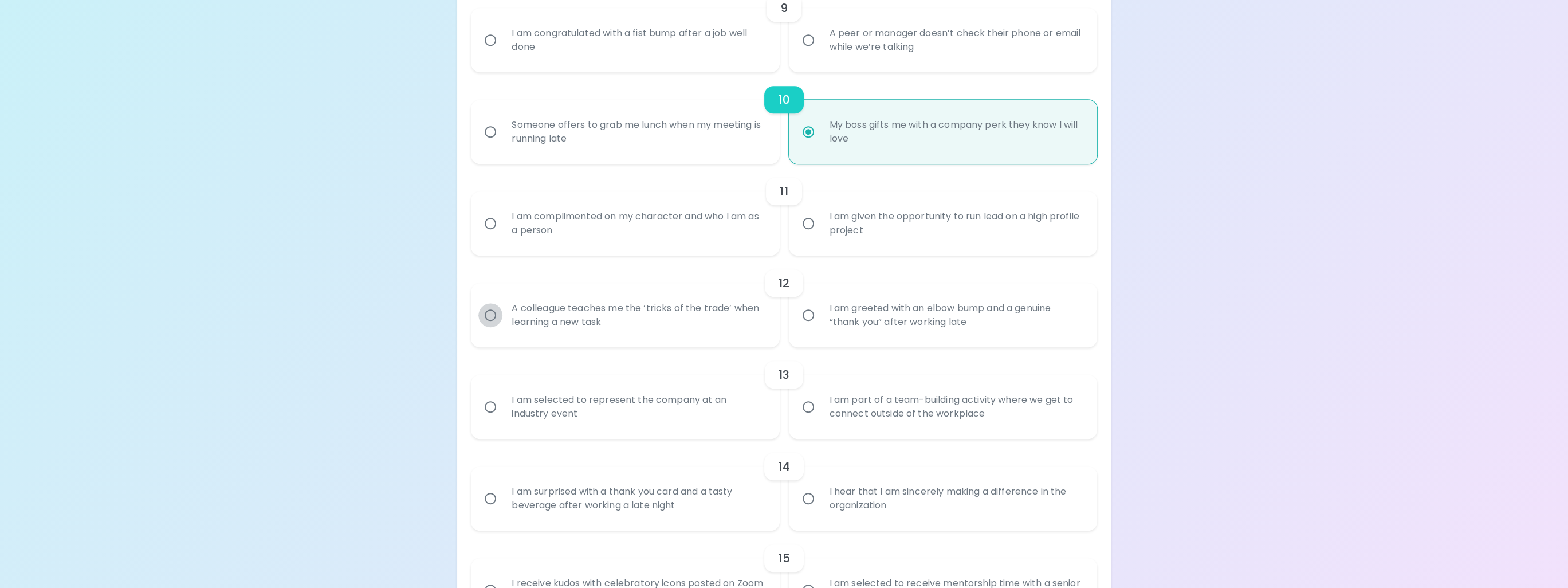
radio input "false"
radio input "true"
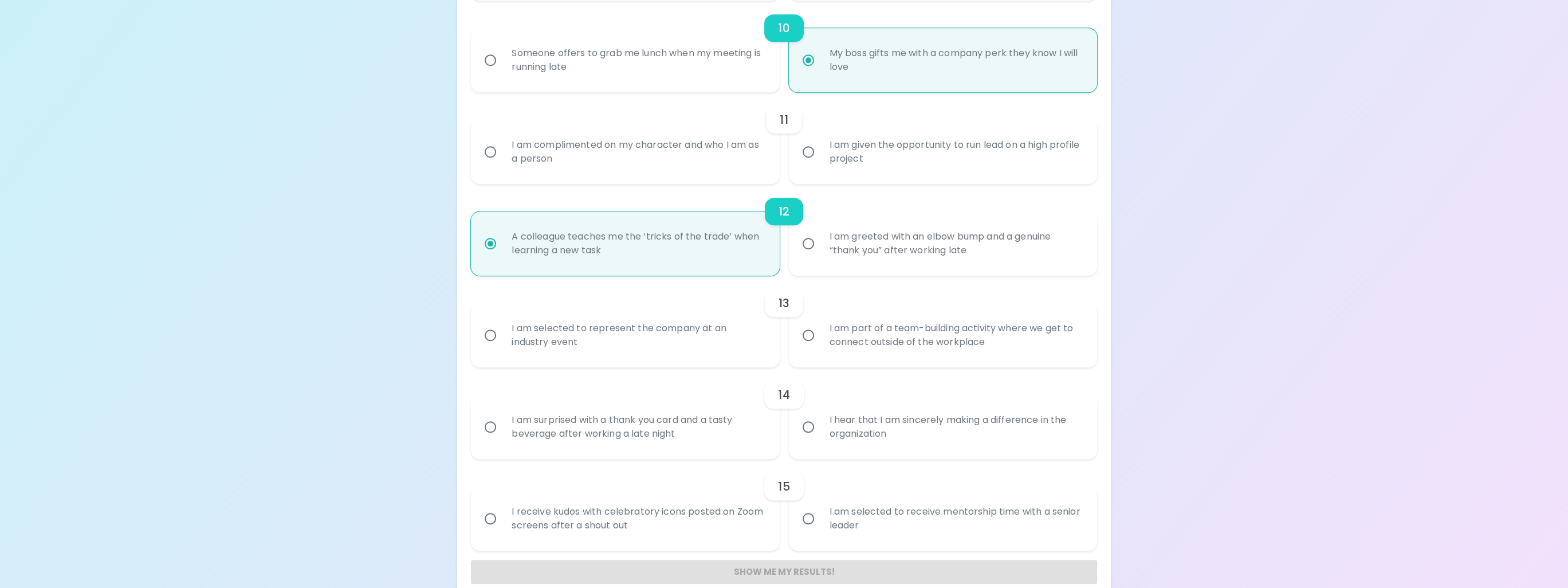
scroll to position [1118, 0]
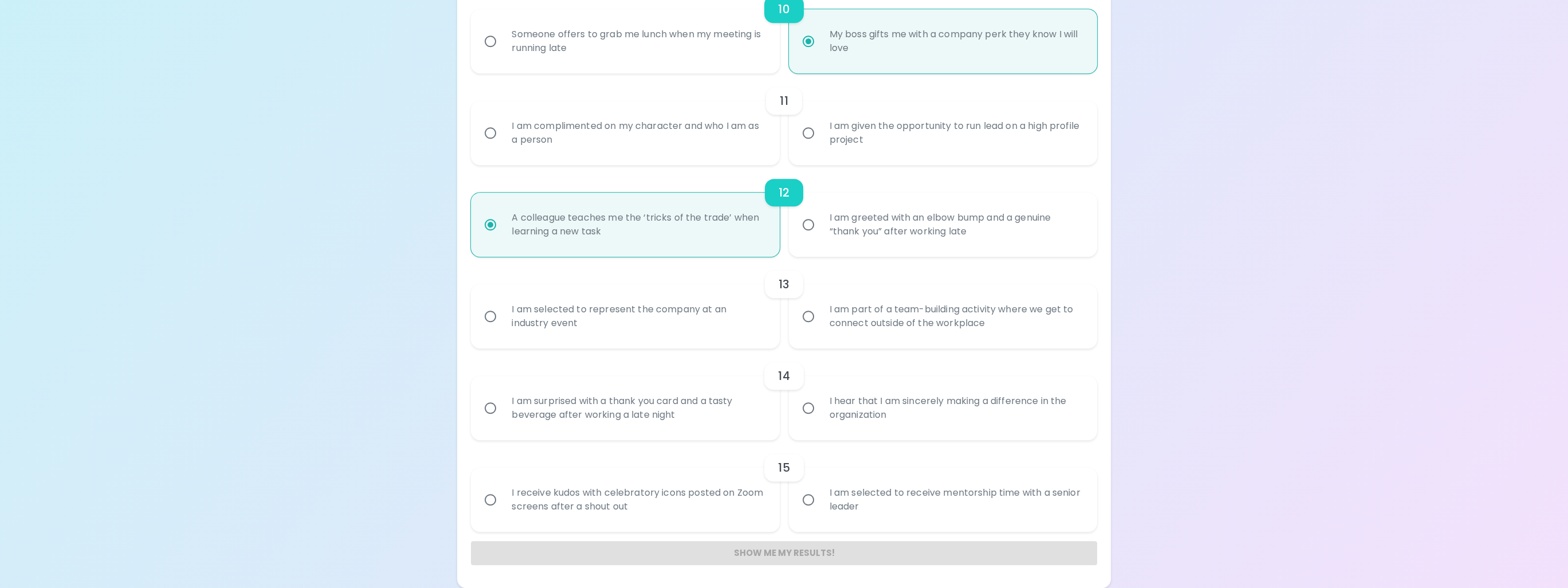
radio input "true"
click at [490, 134] on input "I am complimented on my character and who I am as a person" at bounding box center [490, 132] width 24 height 24
radio input "false"
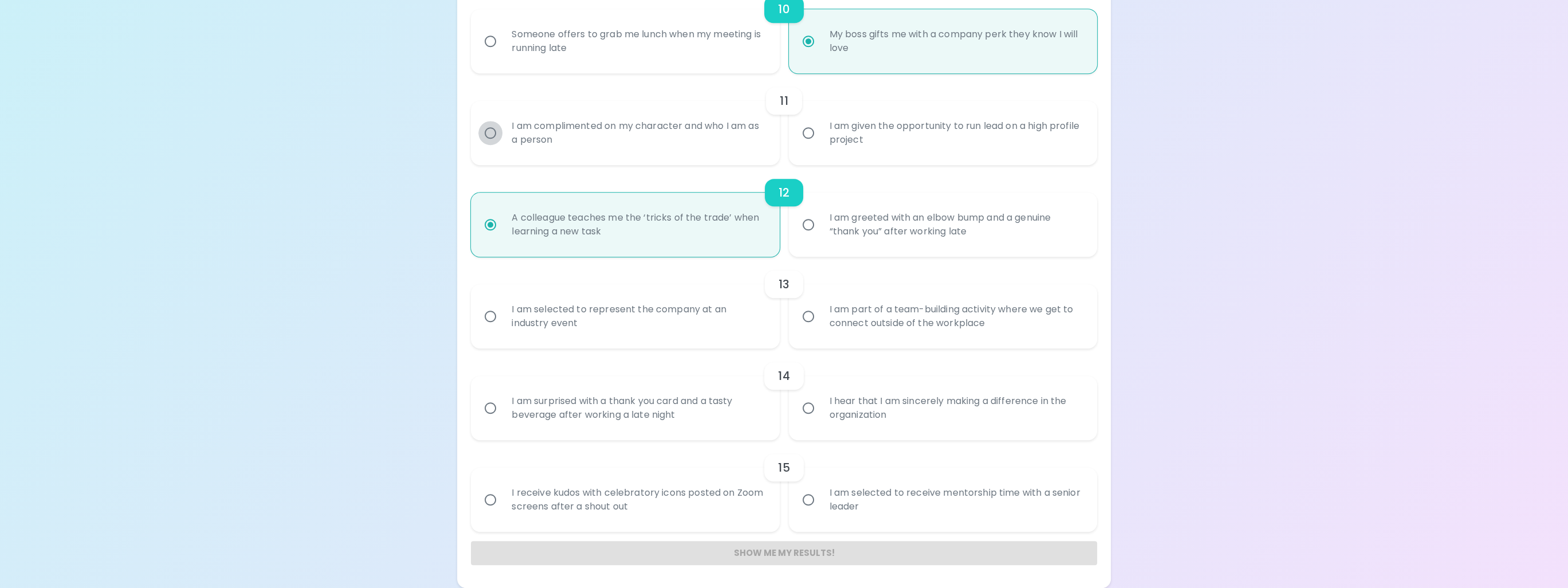
radio input "false"
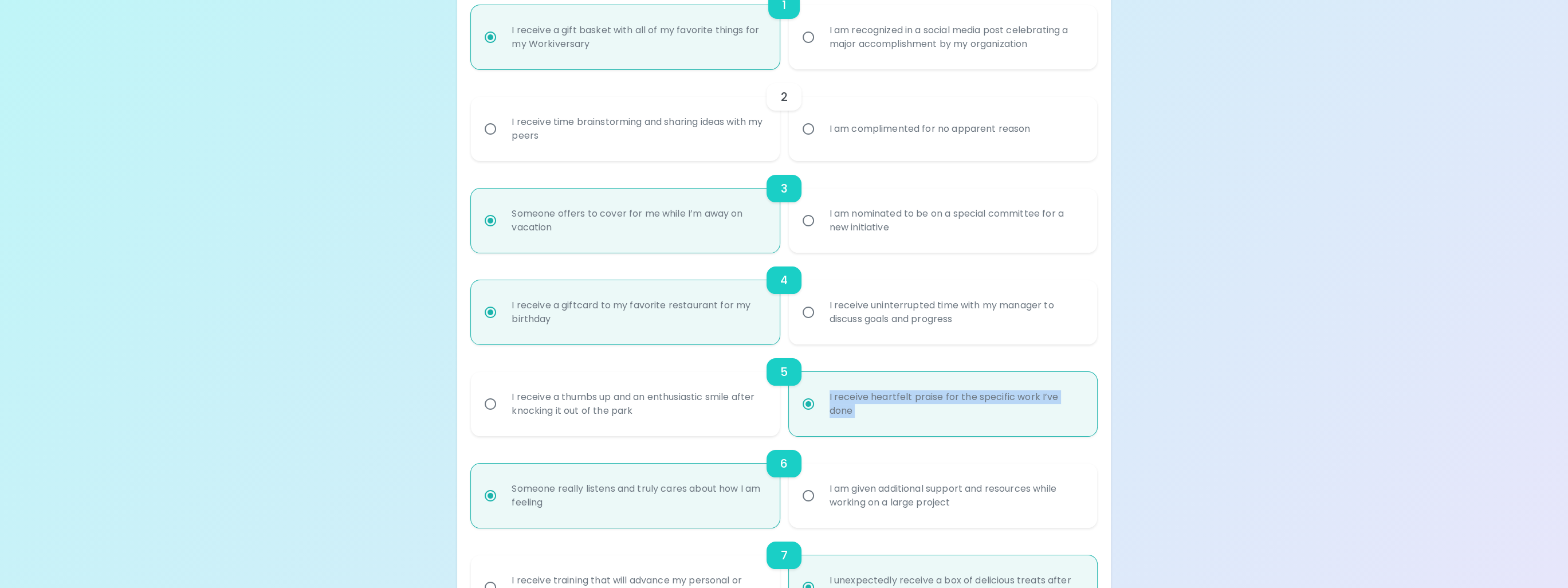
scroll to position [258, 0]
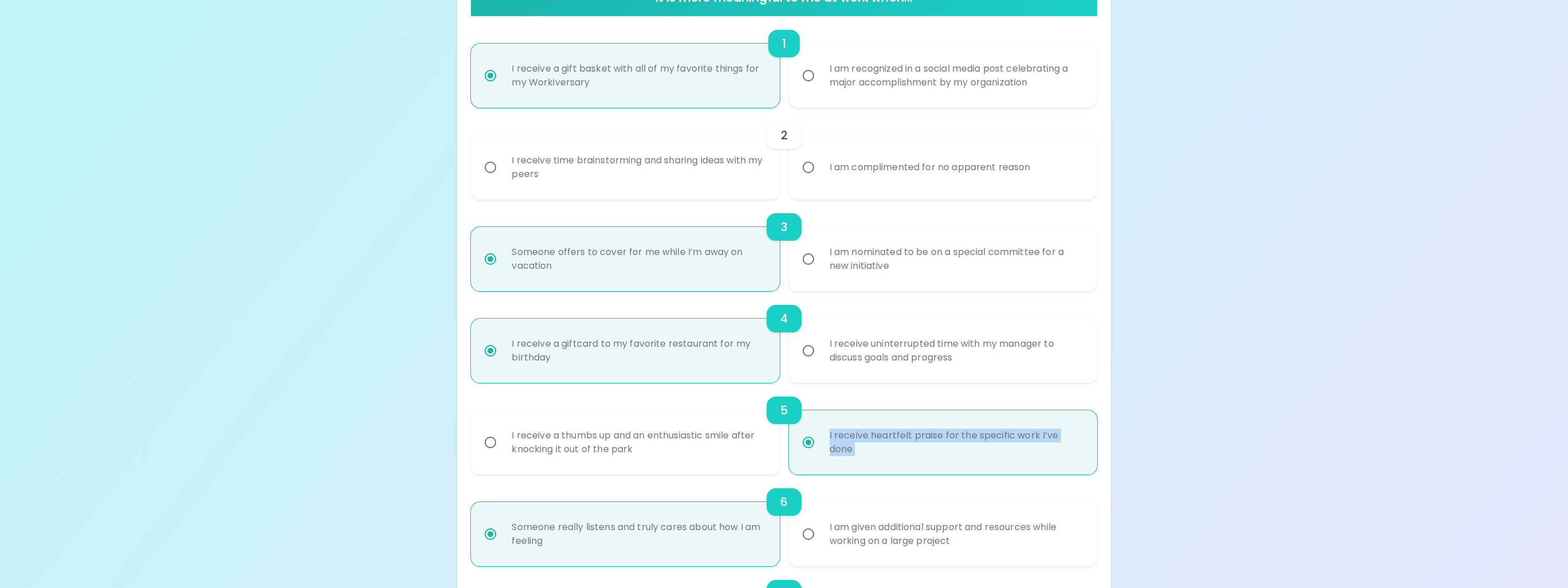
radio input "true"
click at [480, 170] on input "I receive time brainstorming and sharing ideas with my peers" at bounding box center [490, 167] width 24 height 24
radio input "false"
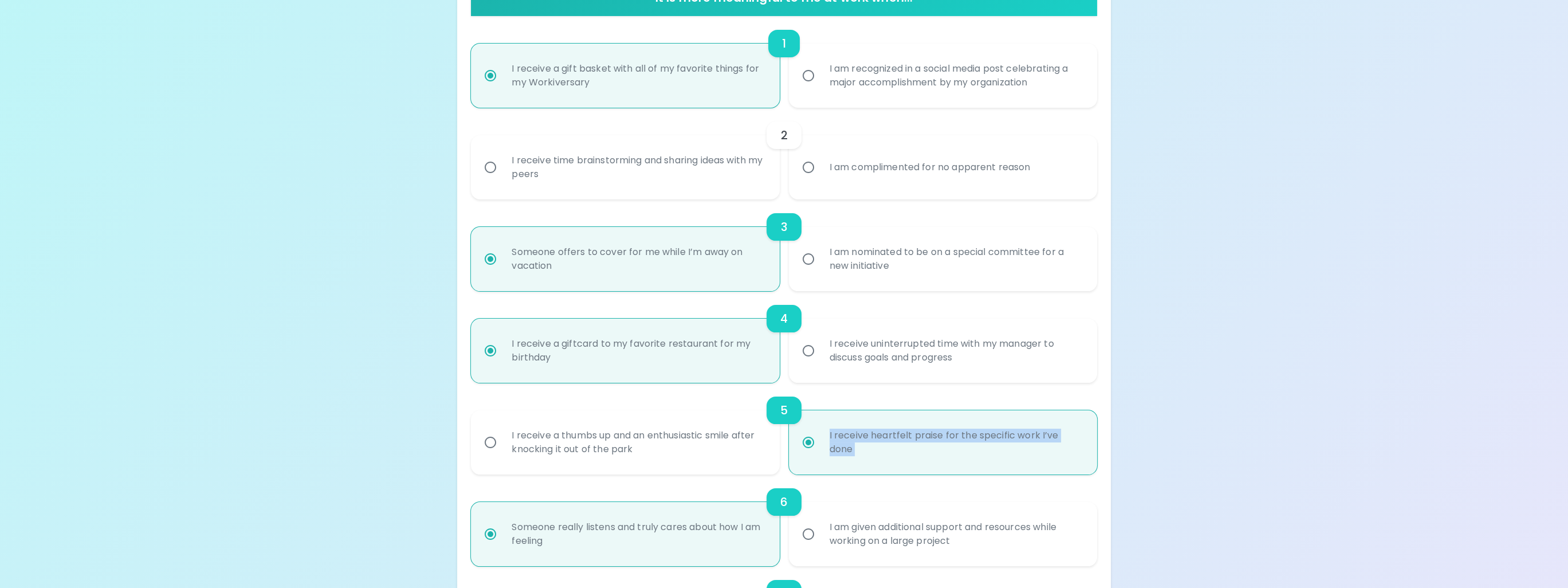
radio input "false"
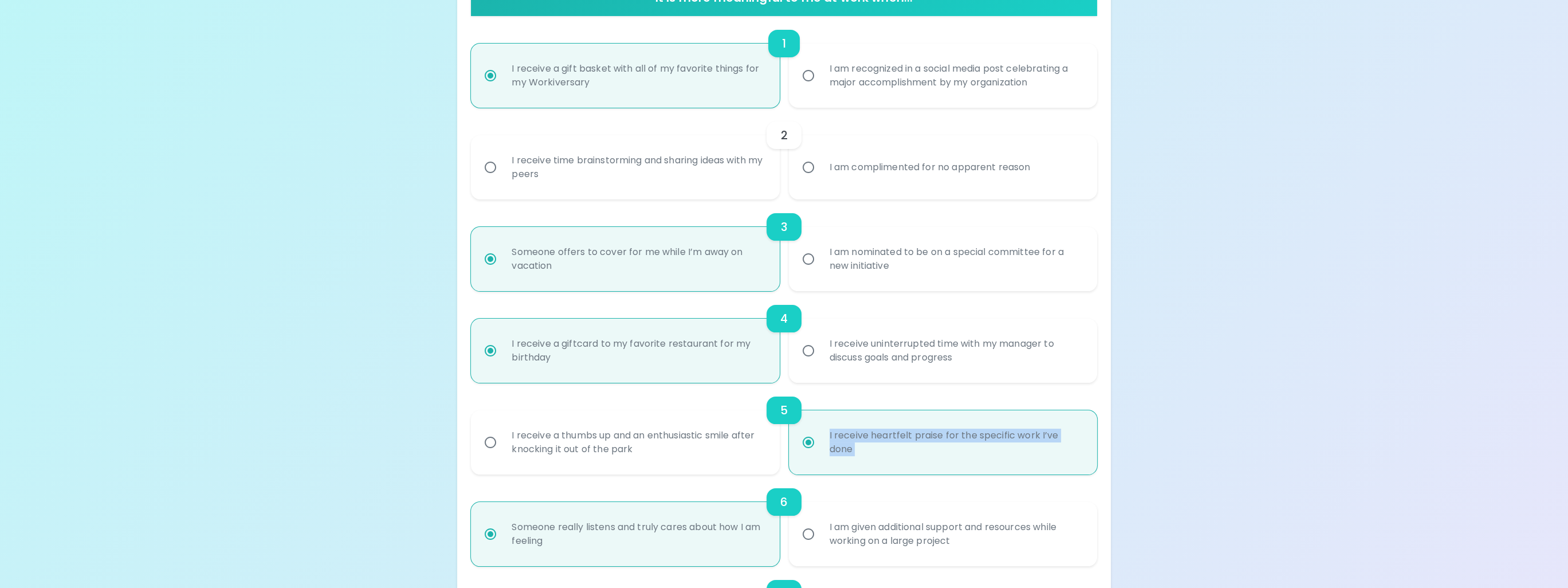
radio input "false"
radio input "true"
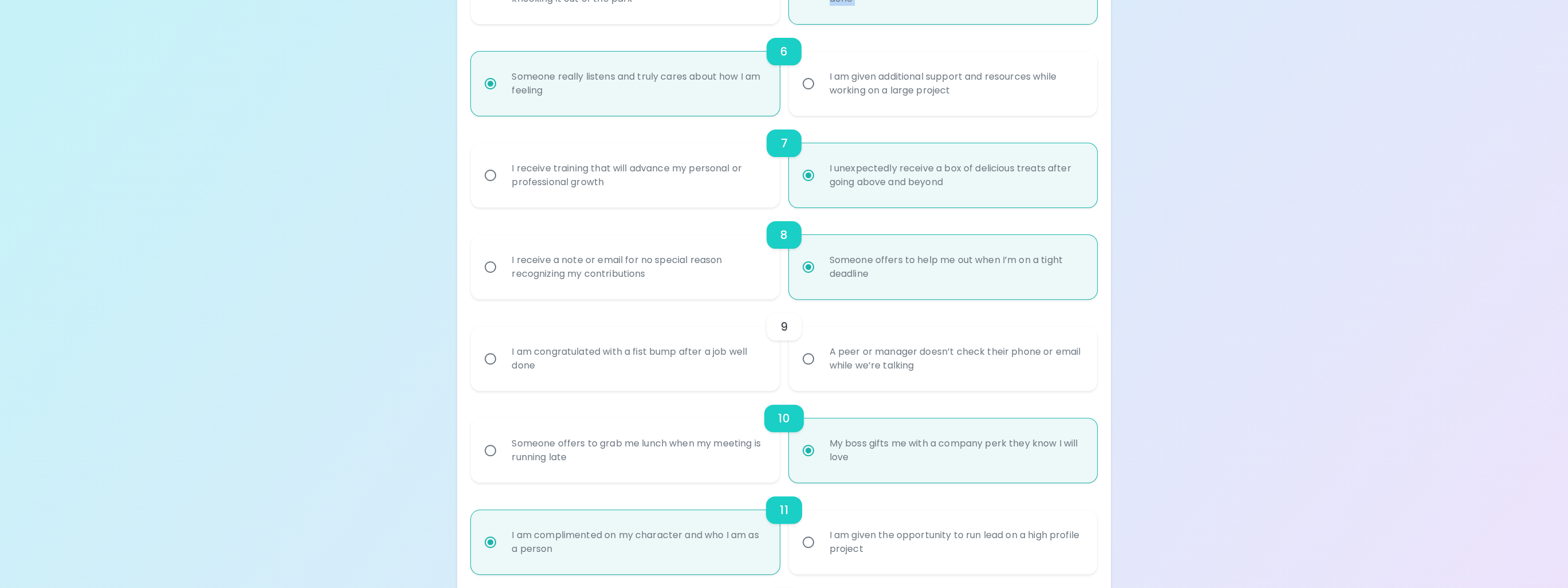
scroll to position [827, 0]
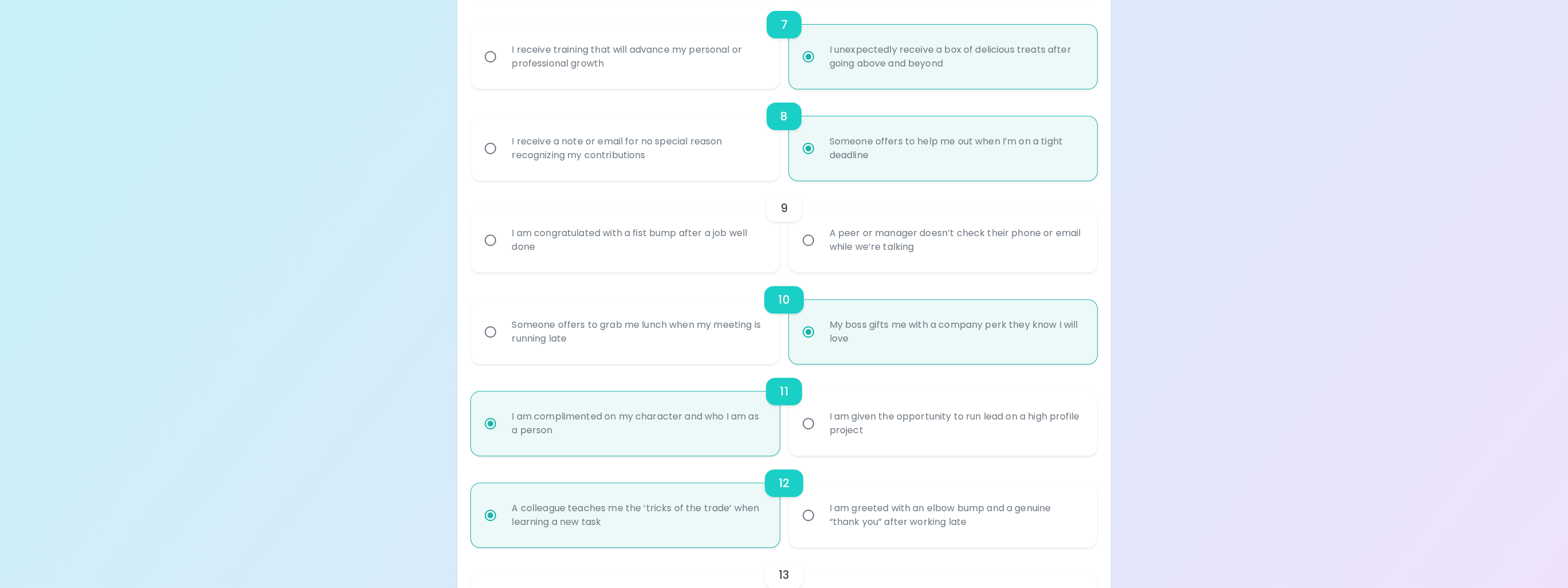
radio input "true"
click at [492, 241] on input "I am congratulated with a fist bump after a job well done" at bounding box center [490, 240] width 24 height 24
radio input "false"
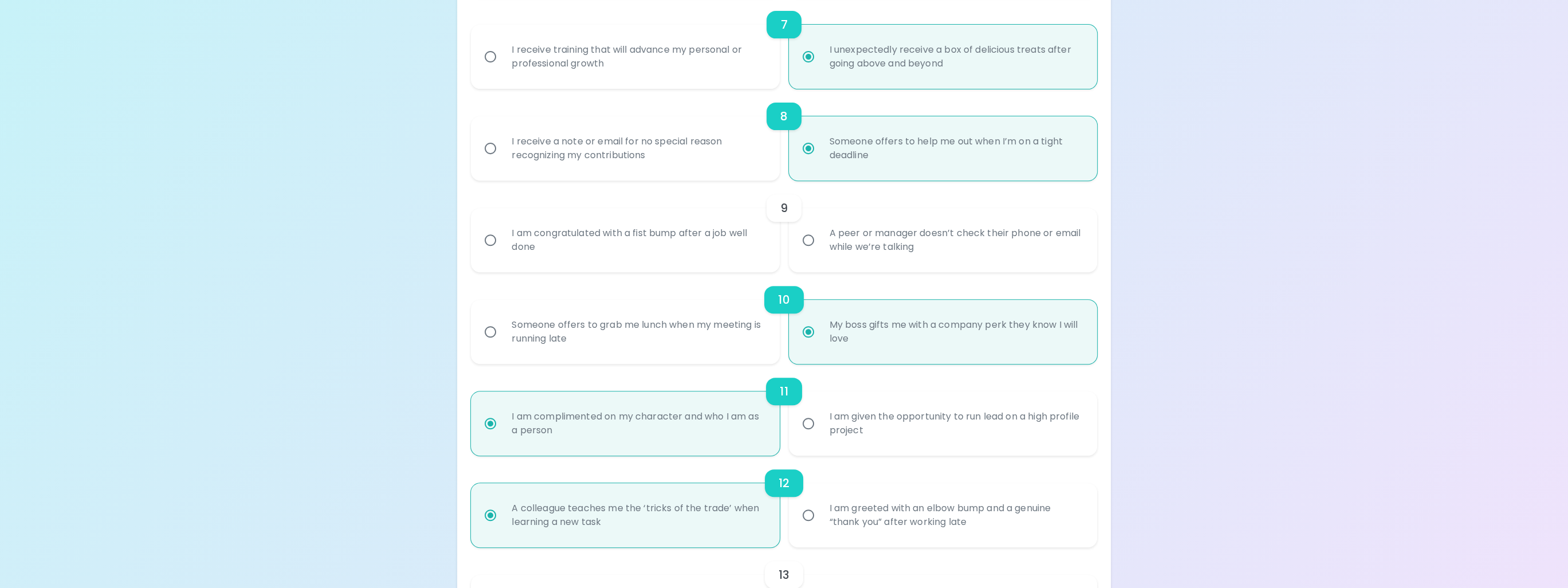
radio input "false"
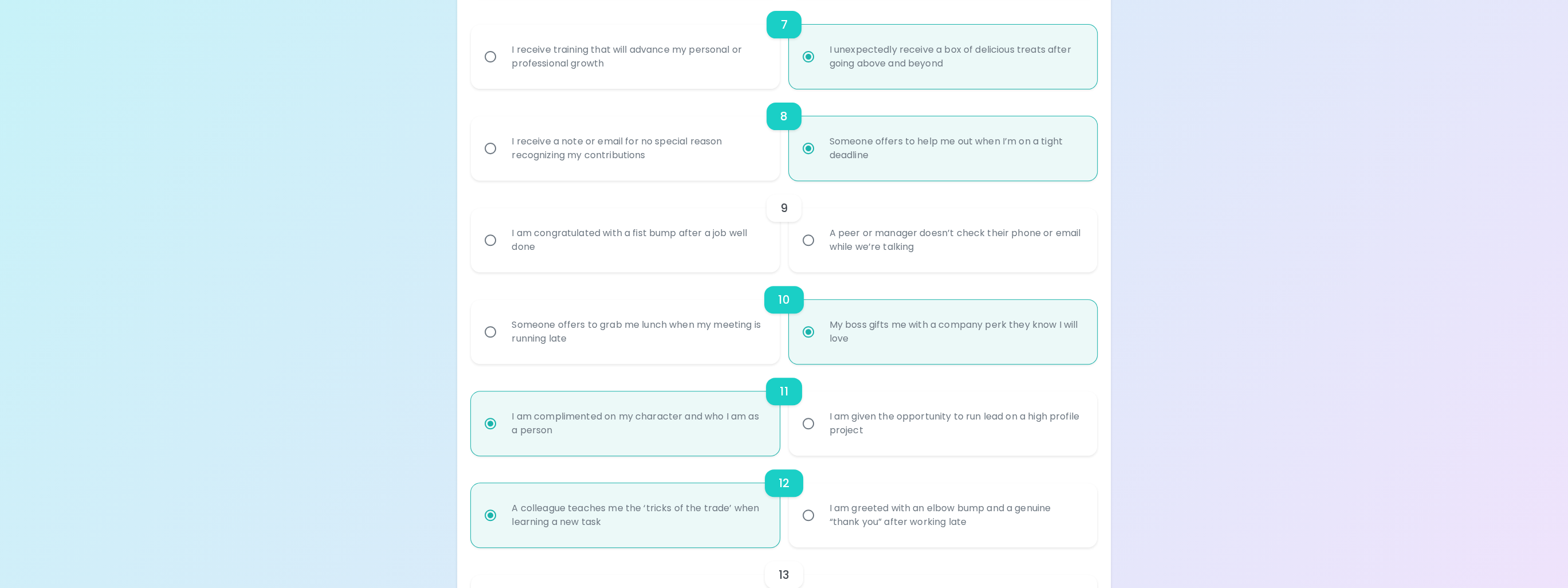
radio input "false"
radio input "true"
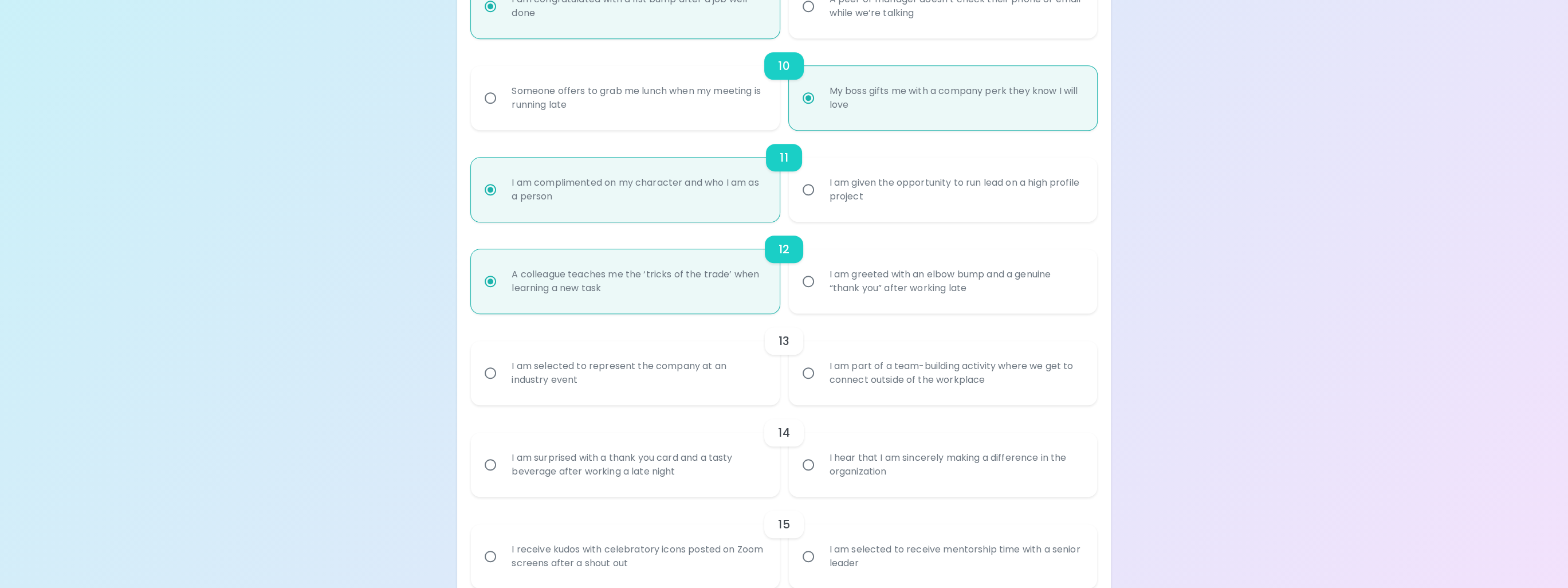
scroll to position [1110, 0]
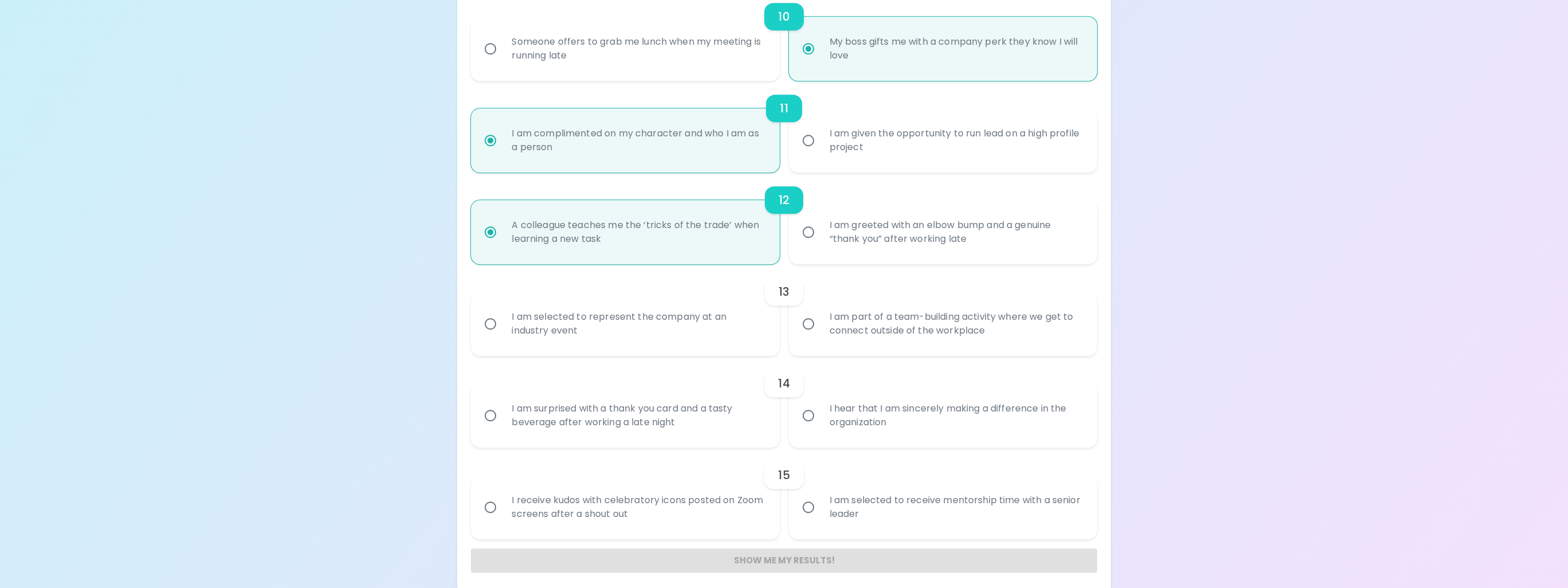
radio input "true"
click at [806, 415] on input "I hear that I am sincerely making a difference in the organization" at bounding box center [808, 415] width 24 height 24
radio input "false"
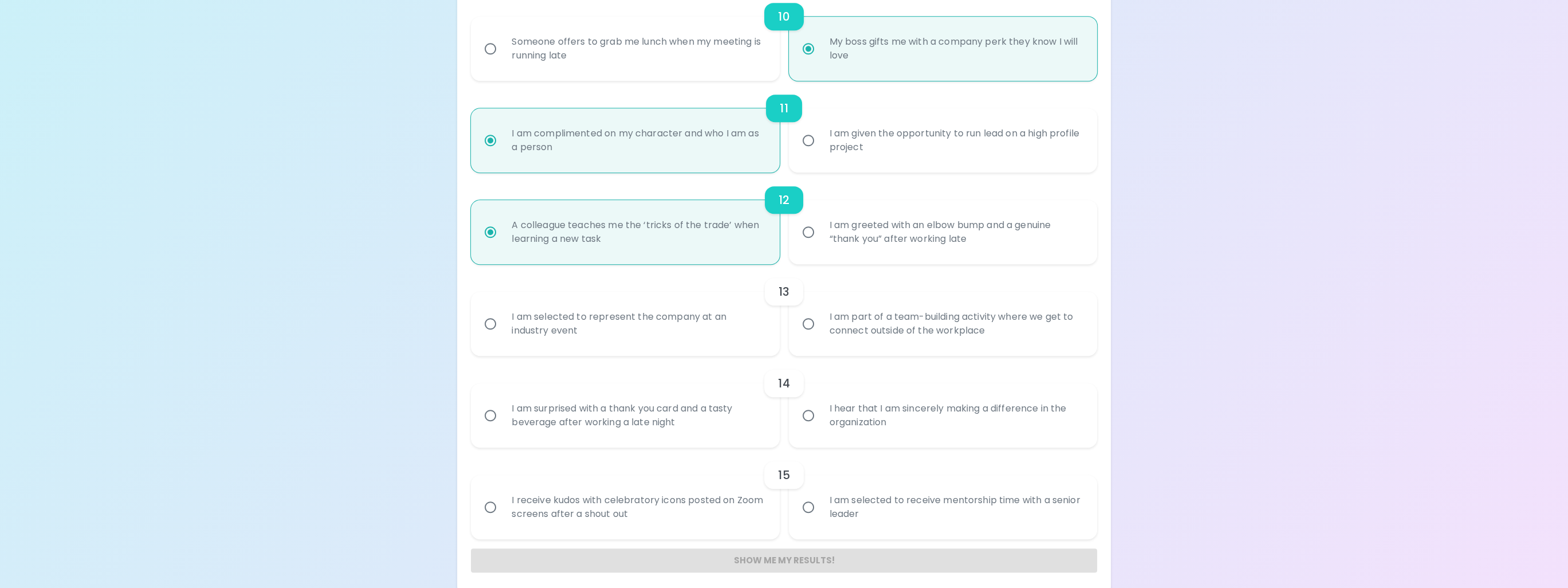
radio input "false"
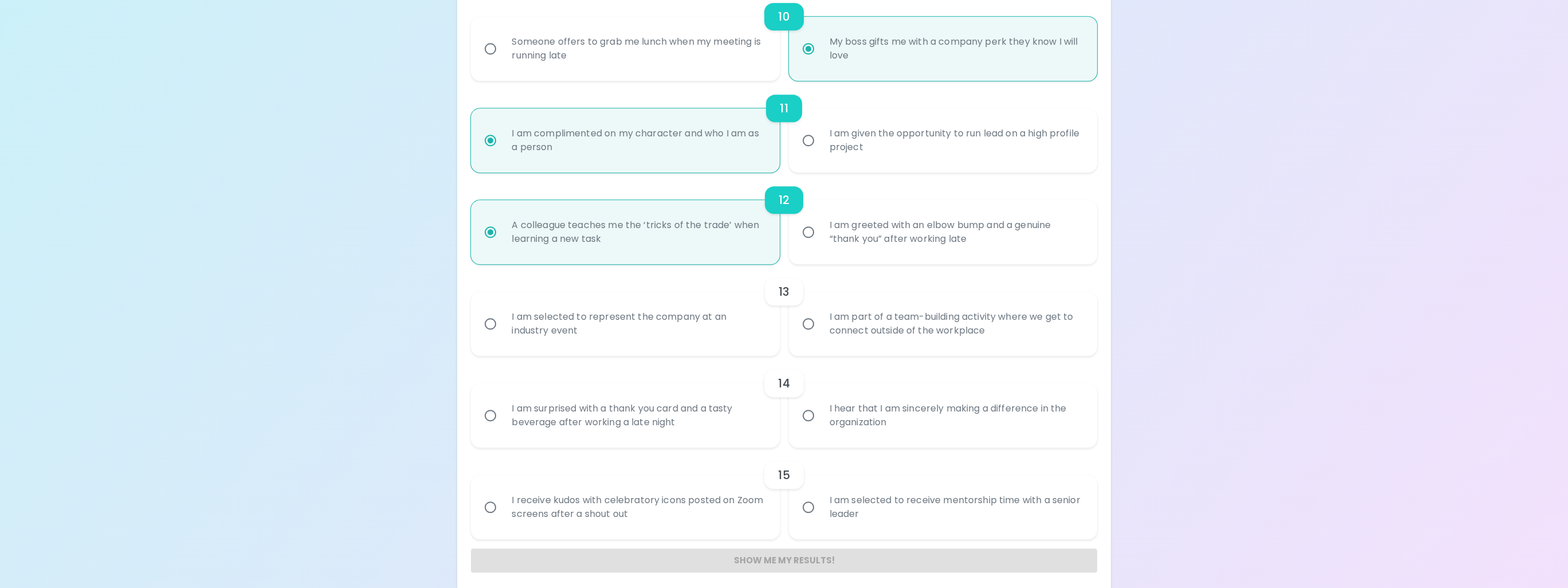
radio input "false"
radio input "true"
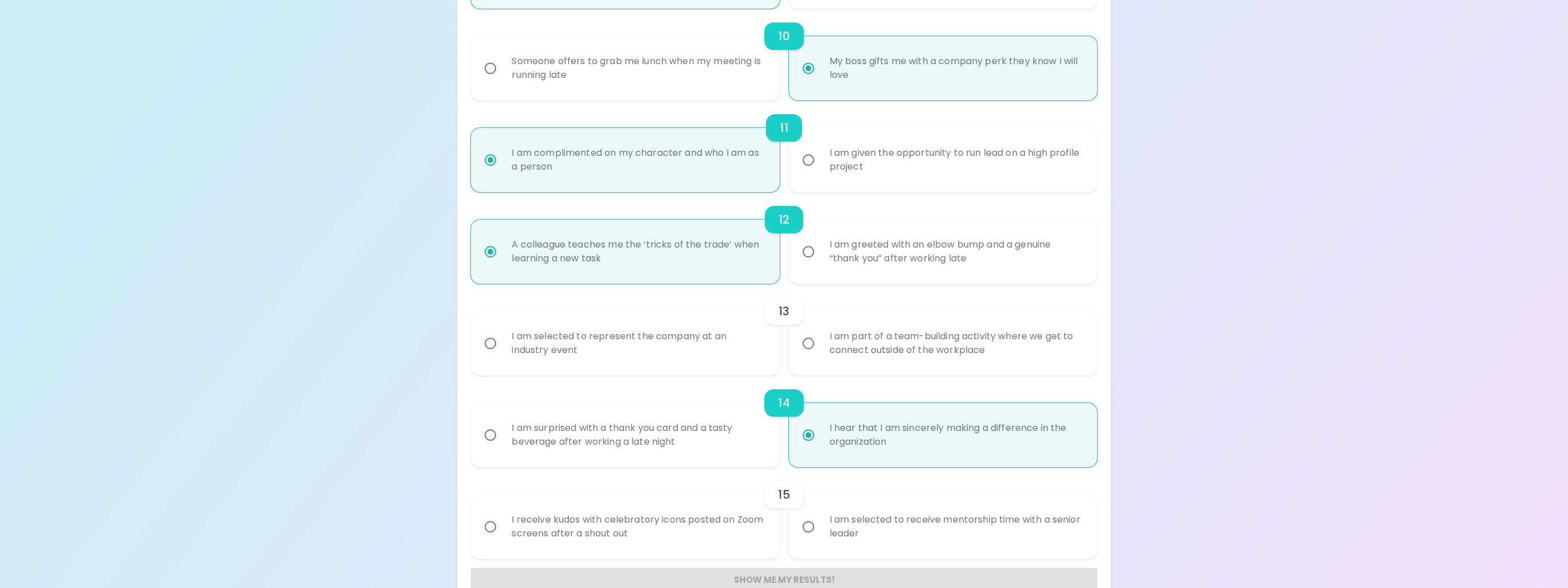
scroll to position [1118, 0]
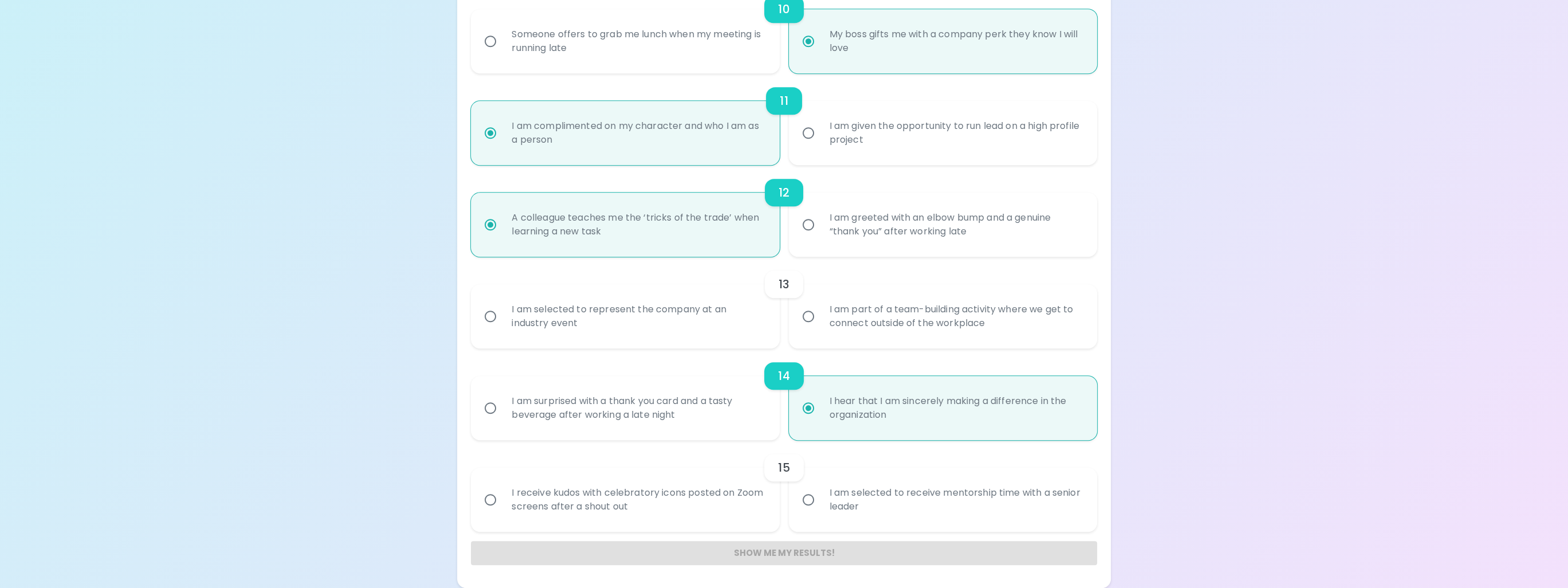
radio input "true"
click at [495, 499] on input "I receive kudos with celebratory icons posted on Zoom screens after a shout out" at bounding box center [490, 499] width 24 height 24
radio input "false"
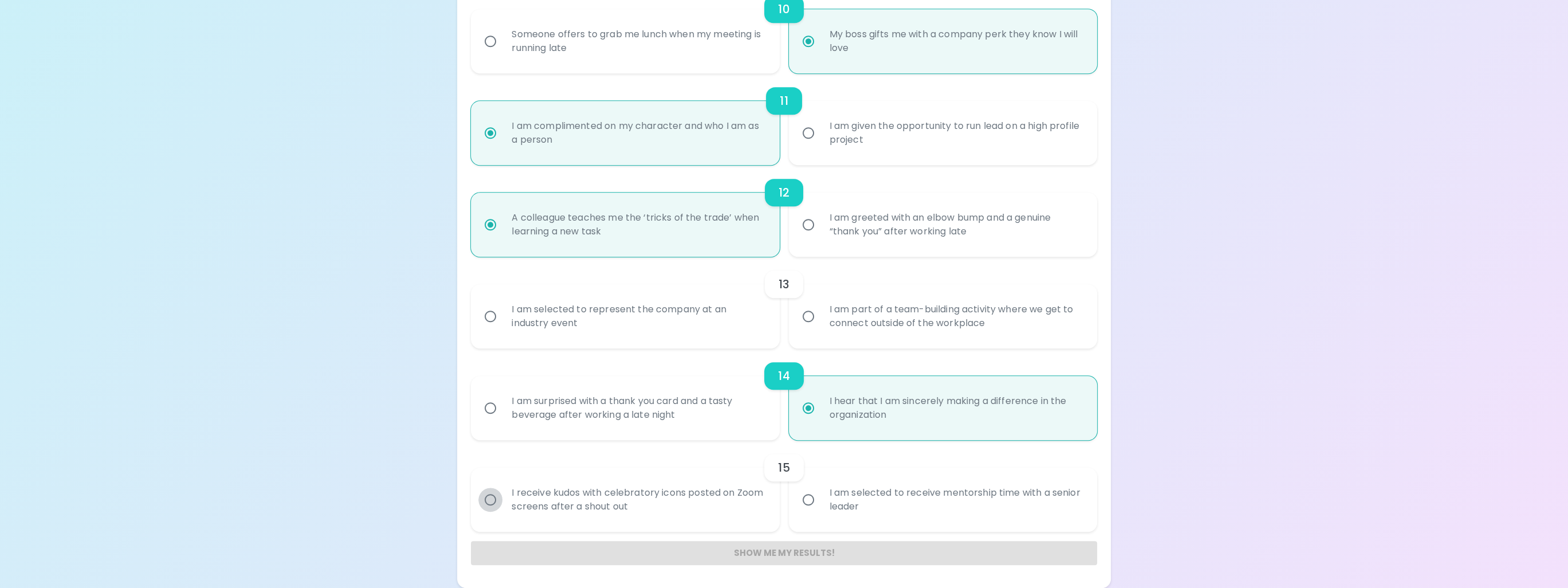
radio input "false"
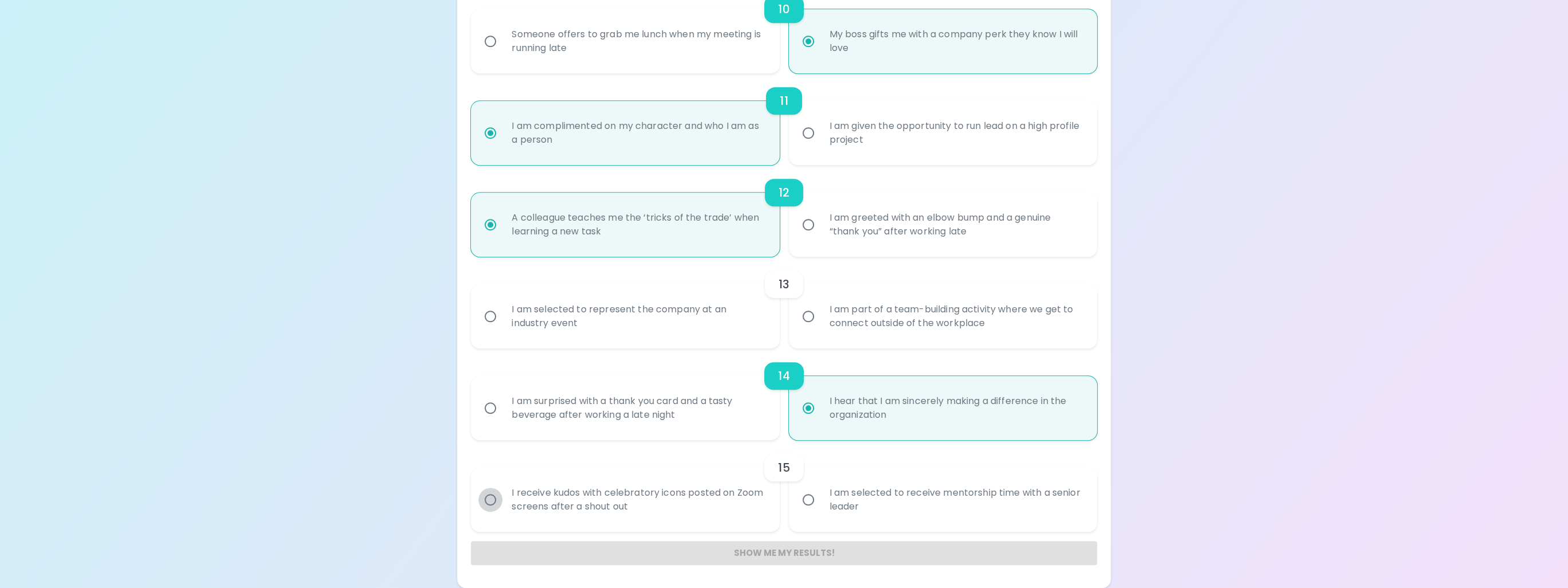
radio input "false"
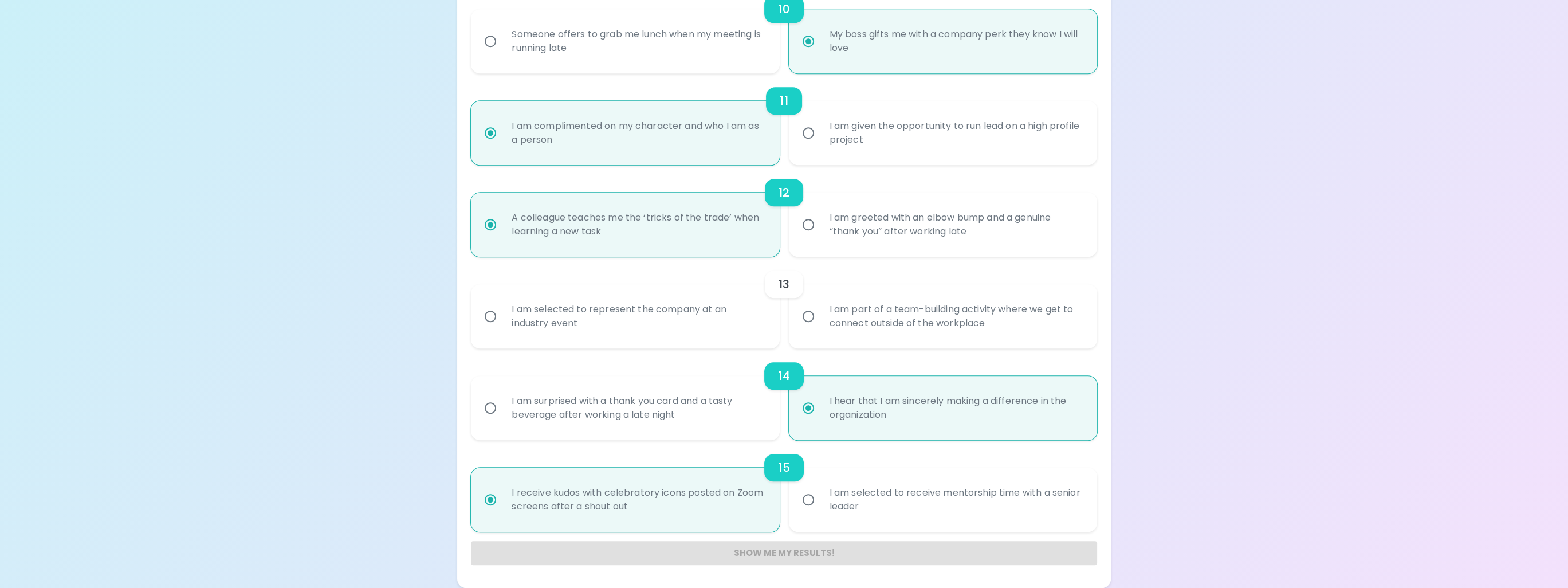
radio input "true"
click at [490, 314] on input "I am selected to represent the company at an industry event" at bounding box center [490, 316] width 24 height 24
radio input "false"
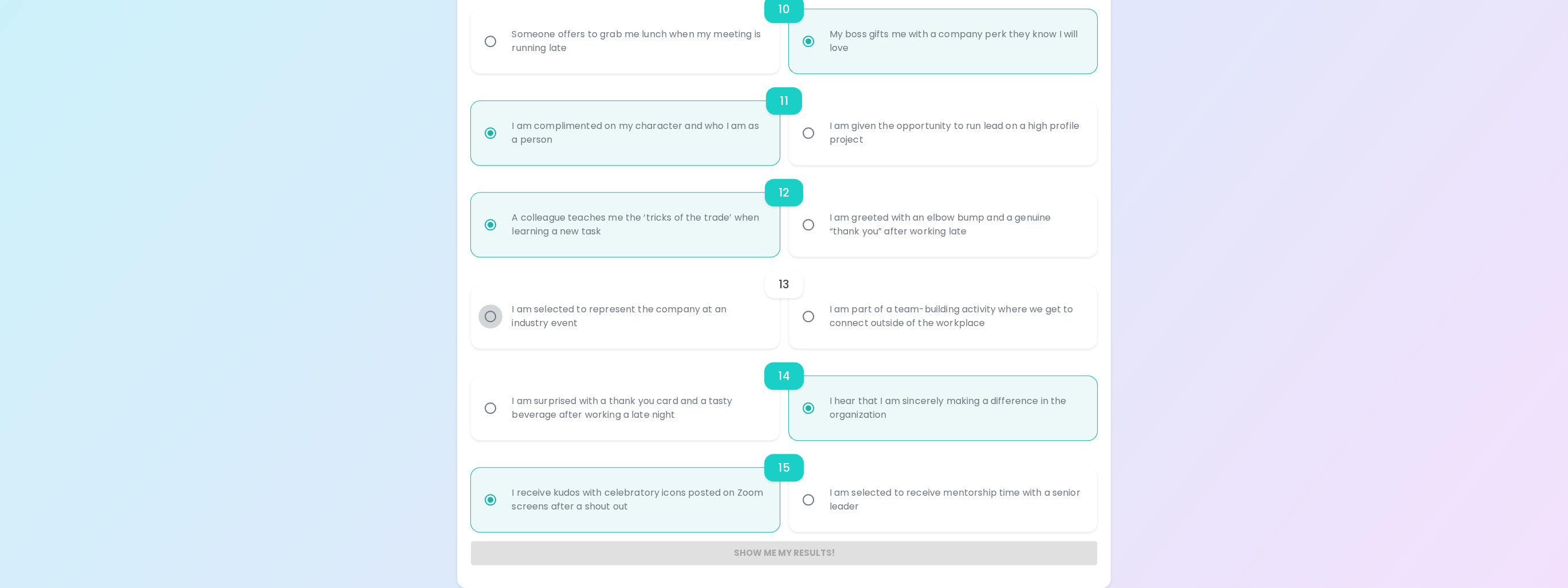
radio input "false"
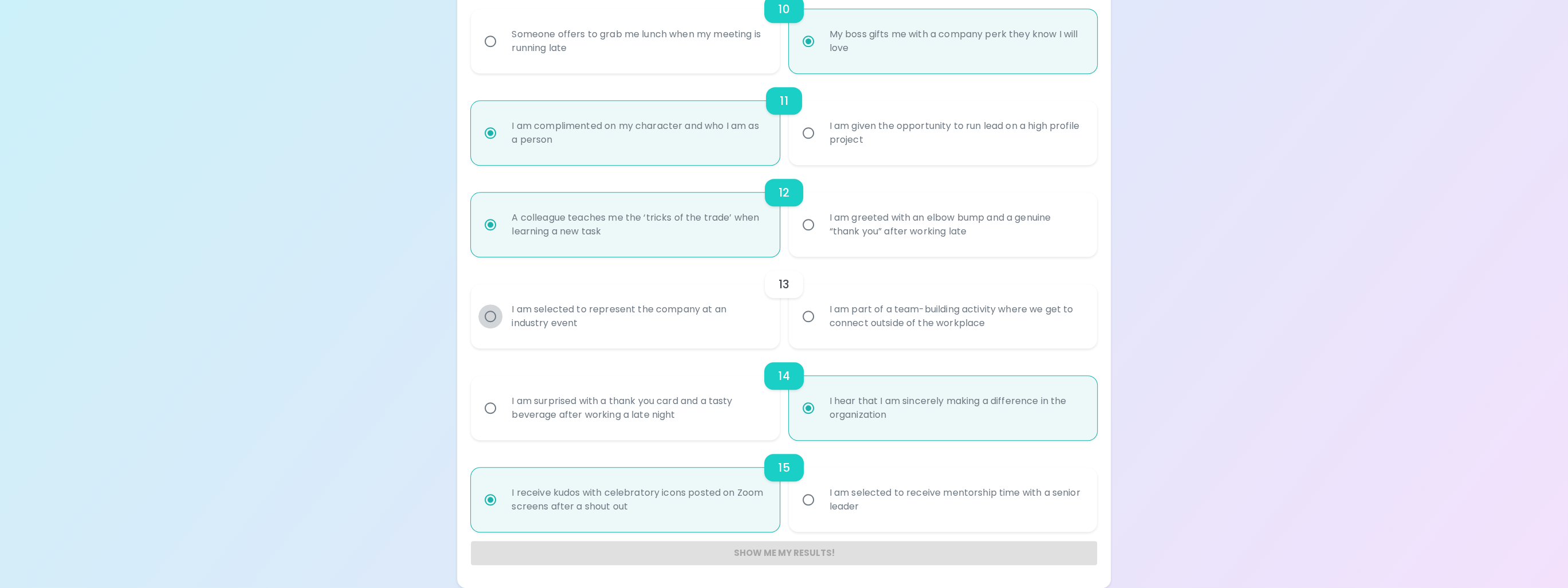
radio input "false"
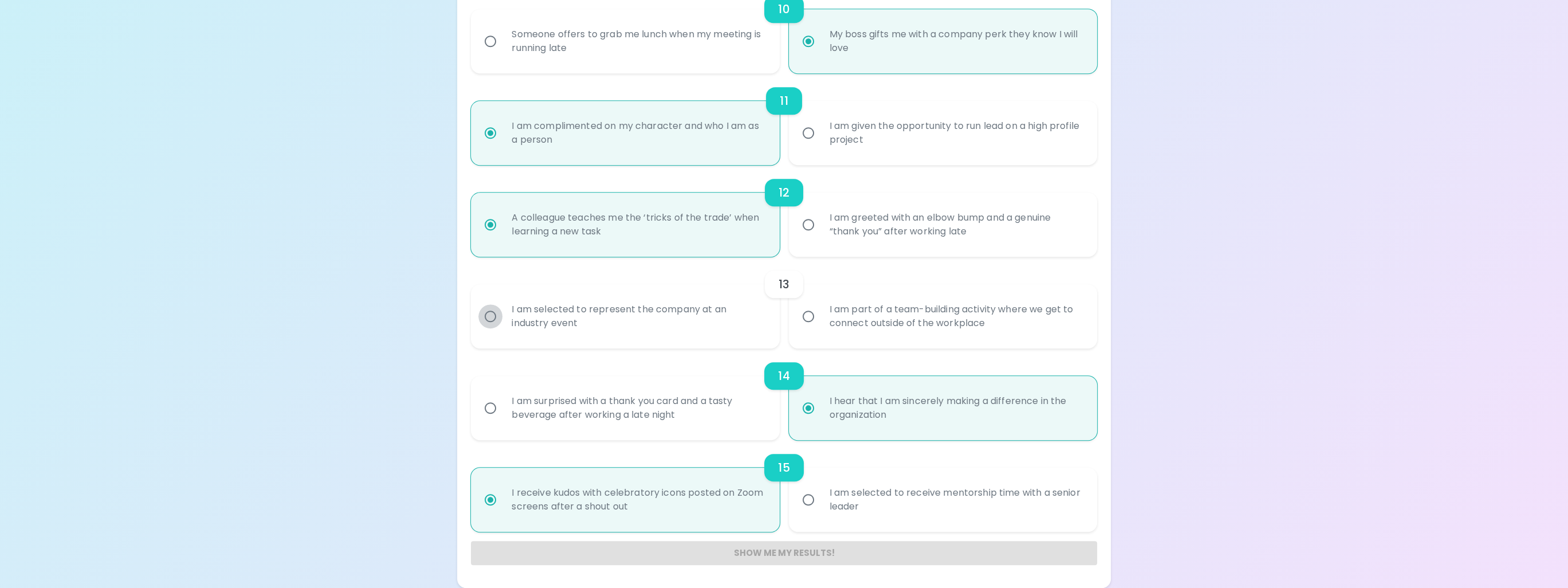
radio input "false"
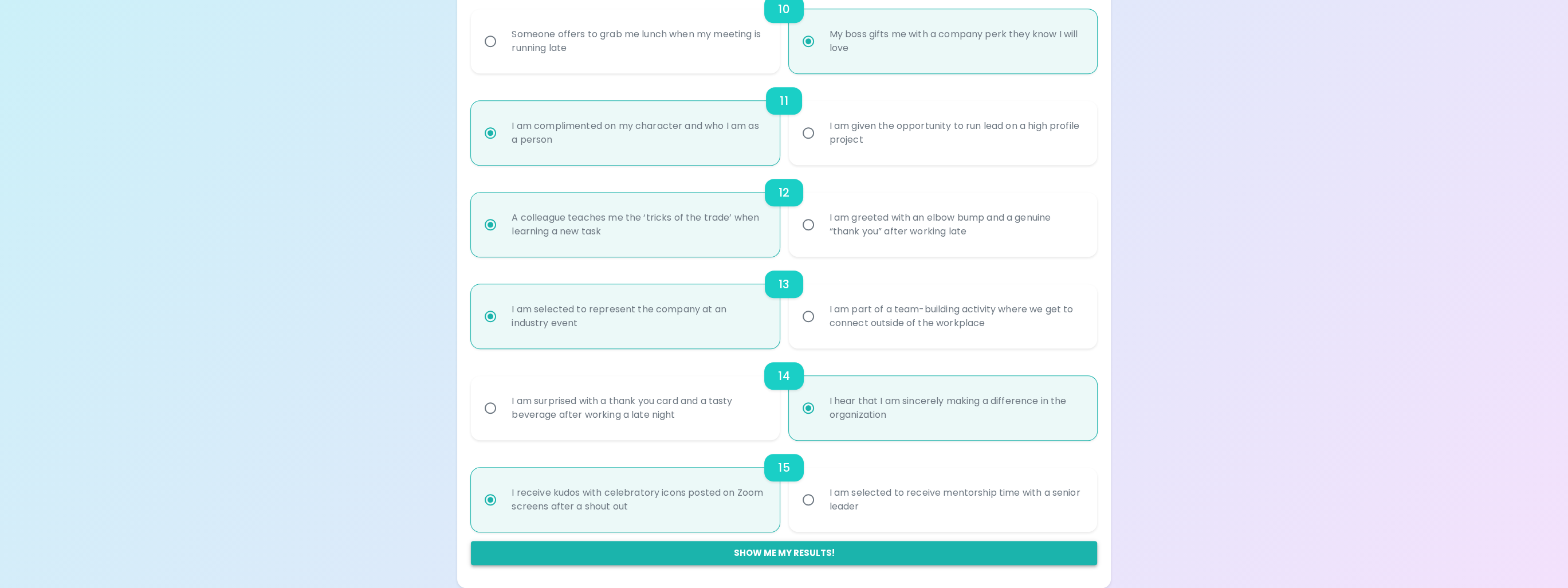
radio input "true"
click at [878, 554] on button "Show me my results!" at bounding box center [783, 552] width 626 height 24
radio input "false"
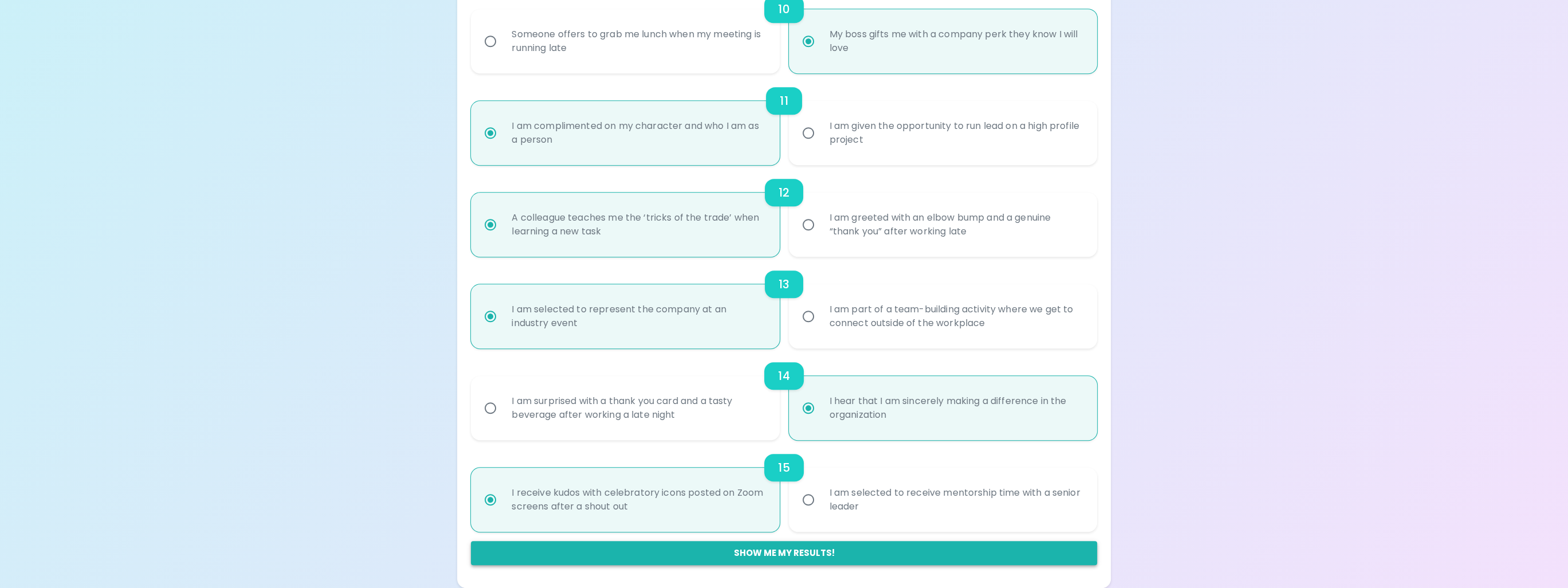
radio input "false"
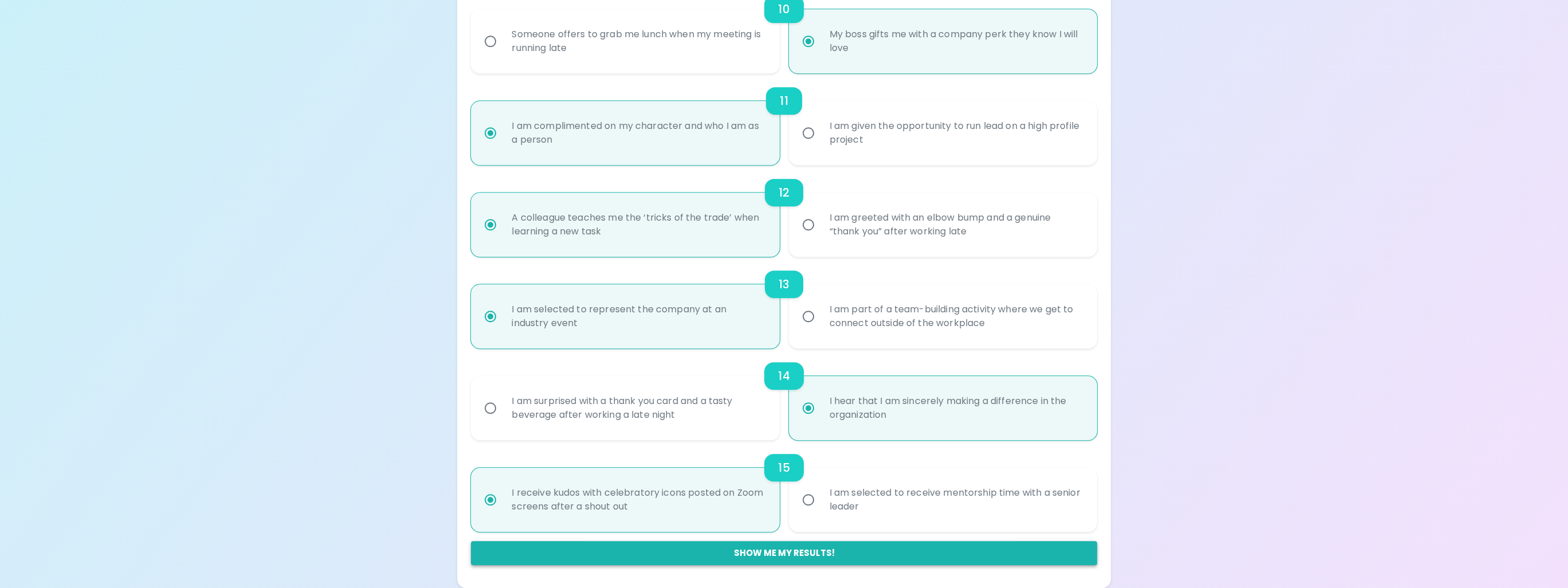
radio input "false"
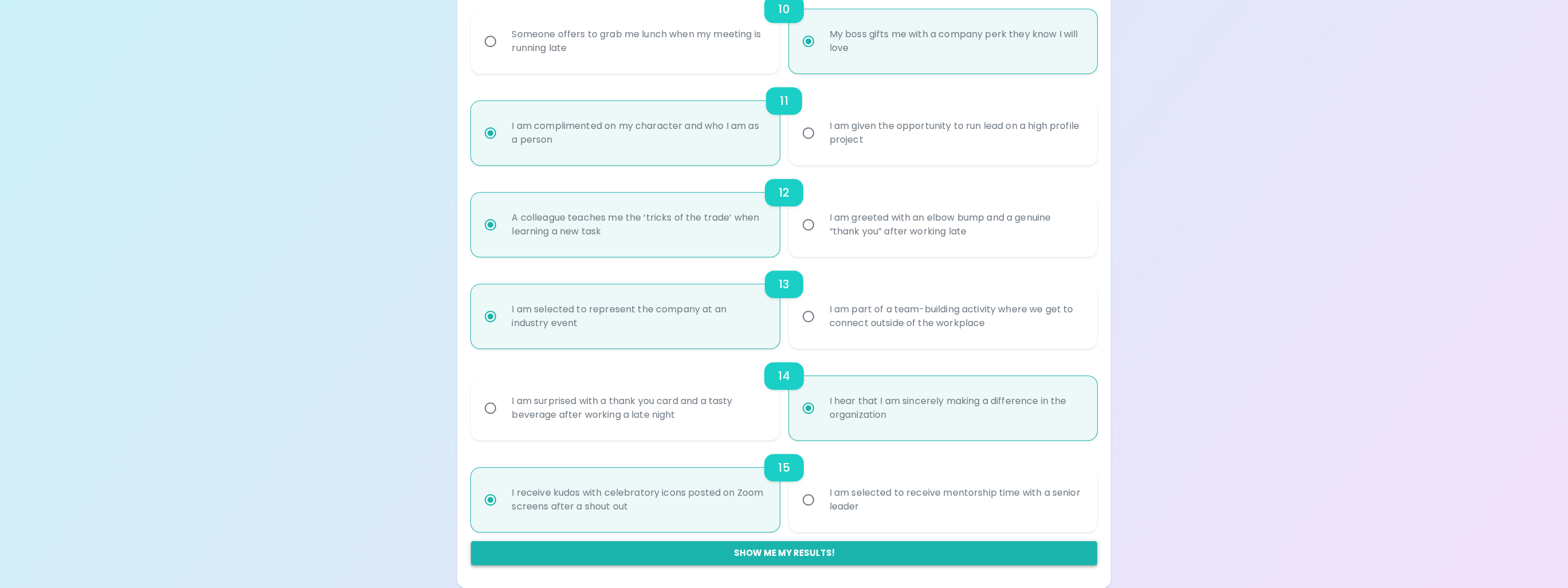
radio input "true"
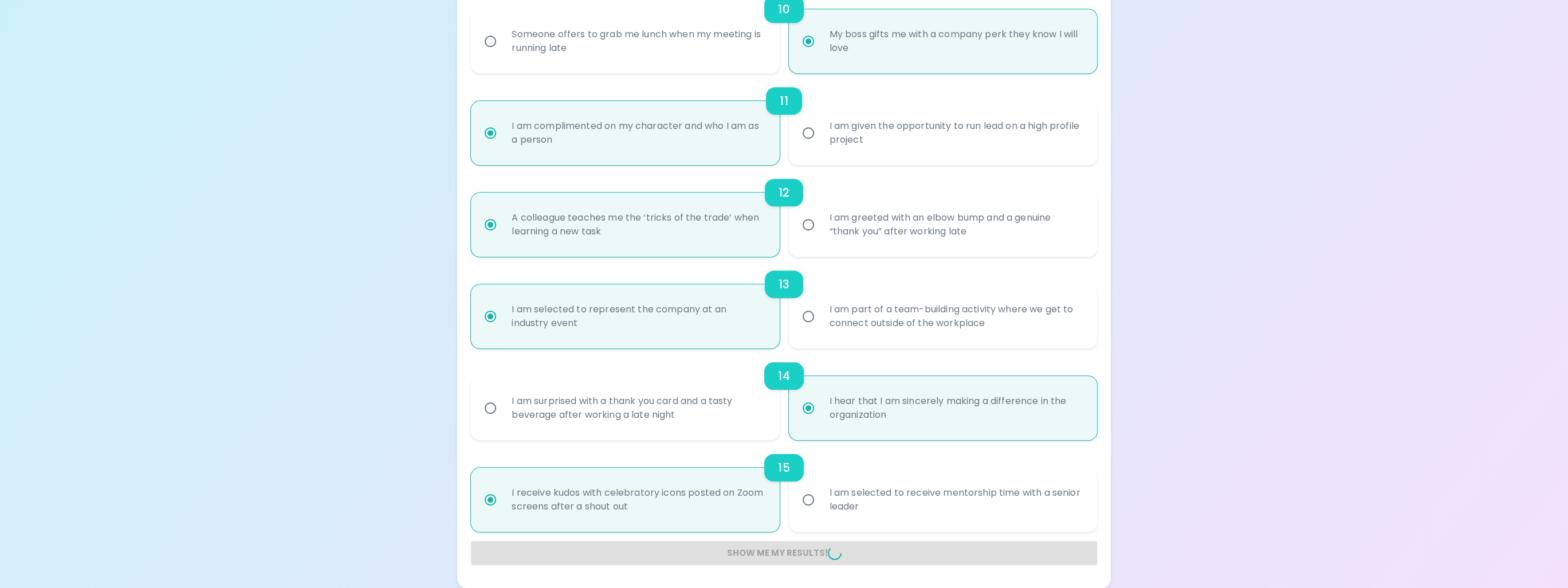
radio input "false"
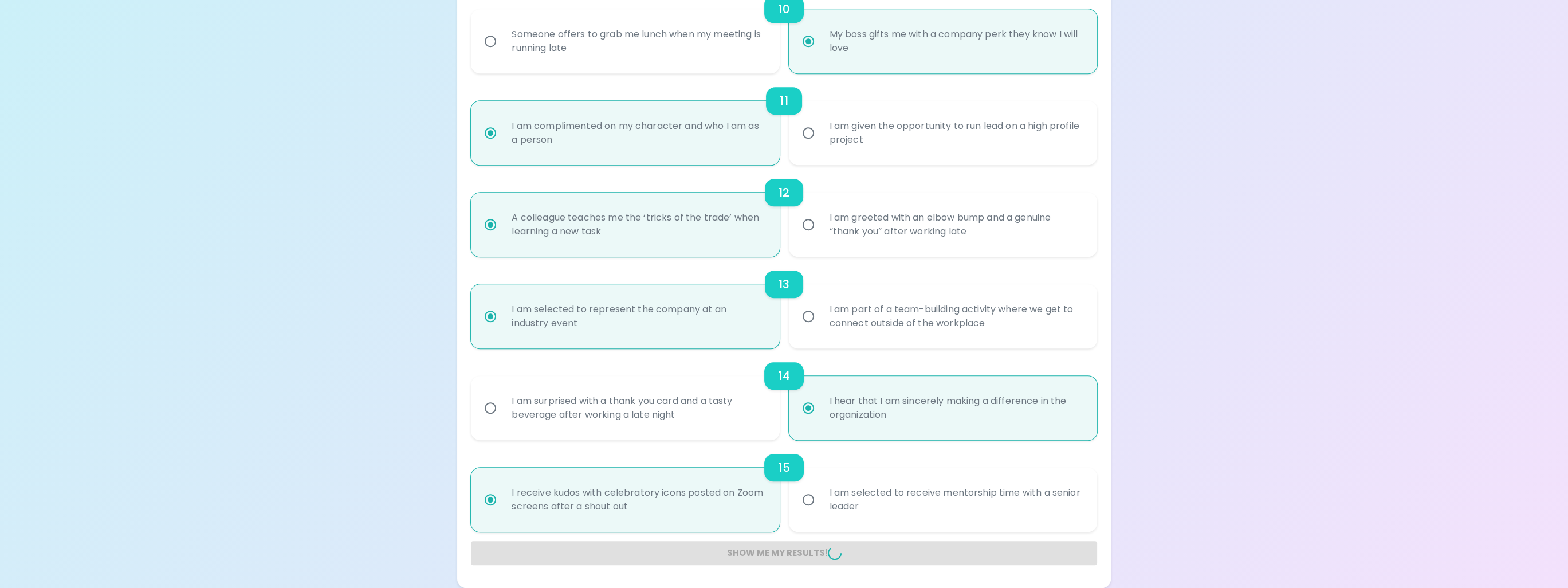
radio input "false"
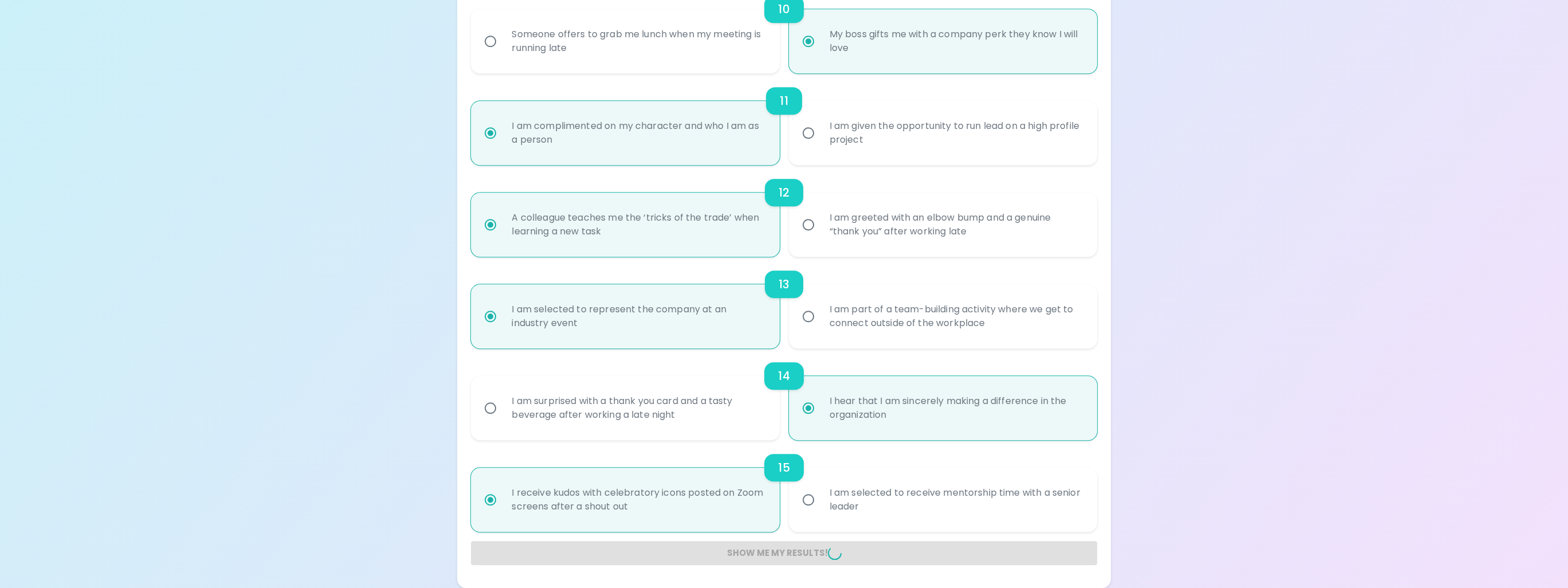
radio input "false"
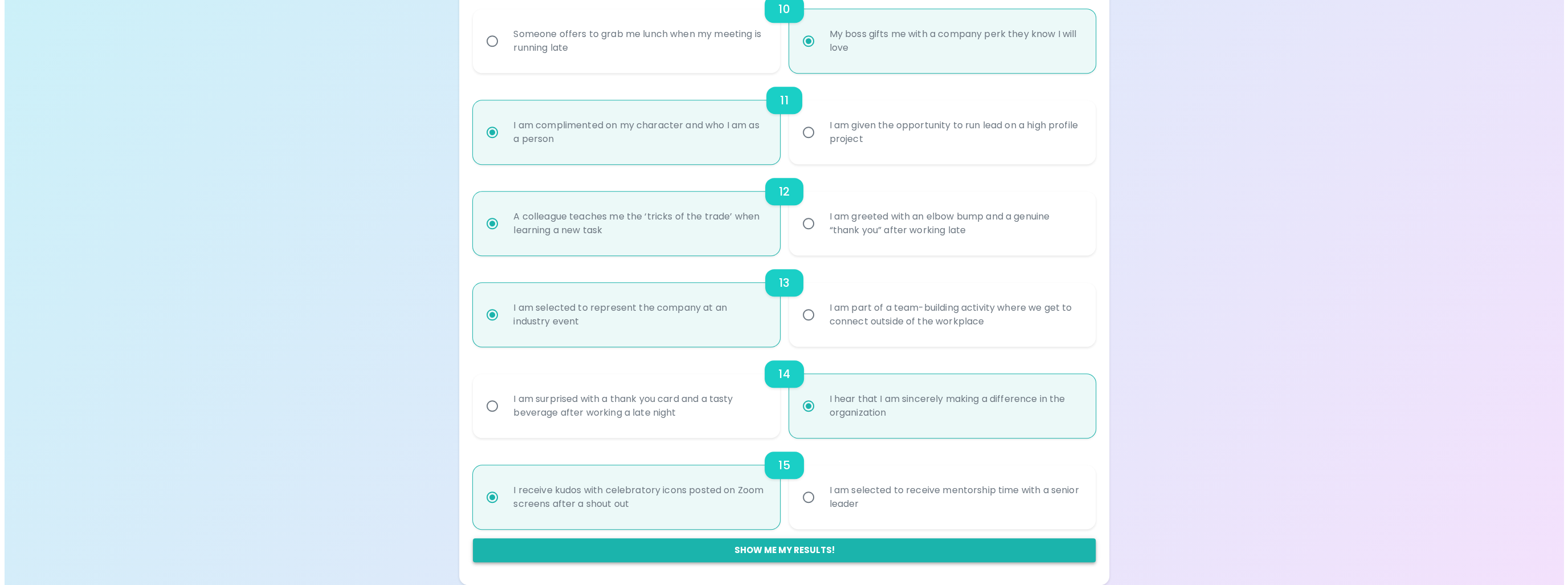
scroll to position [0, 0]
